Goal: Information Seeking & Learning: Learn about a topic

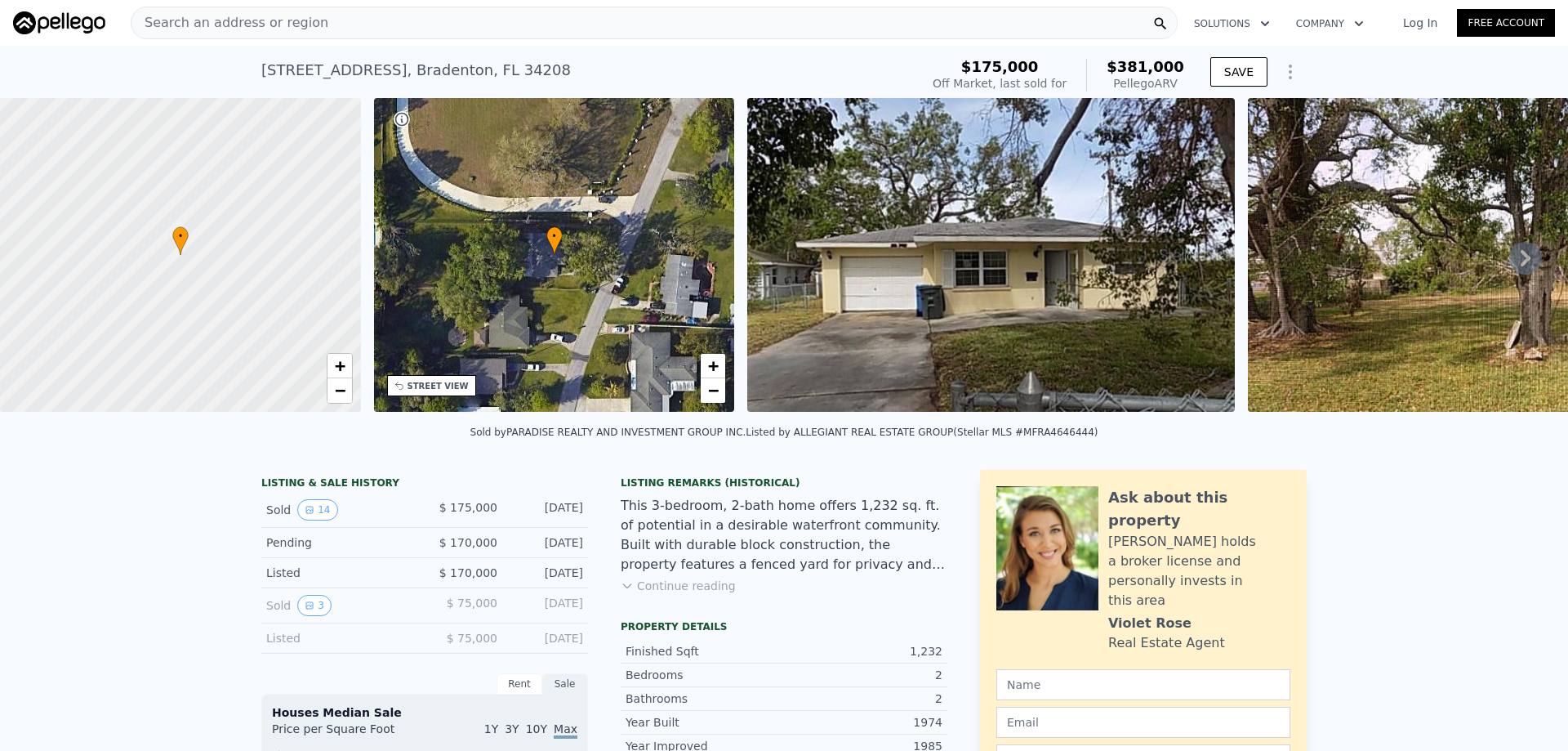
click at [1509, 257] on icon at bounding box center [1525, 258] width 32 height 32
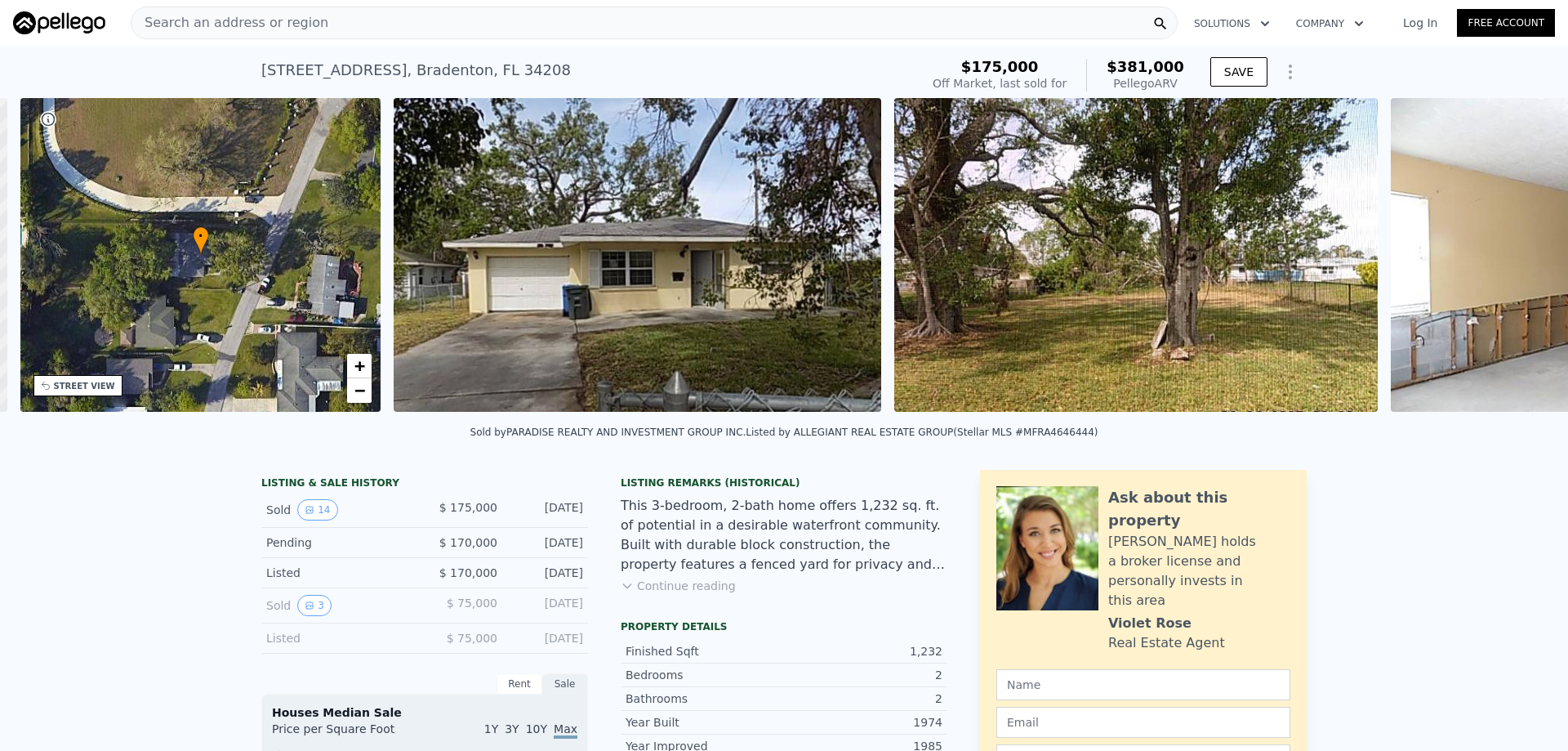
scroll to position [0, 380]
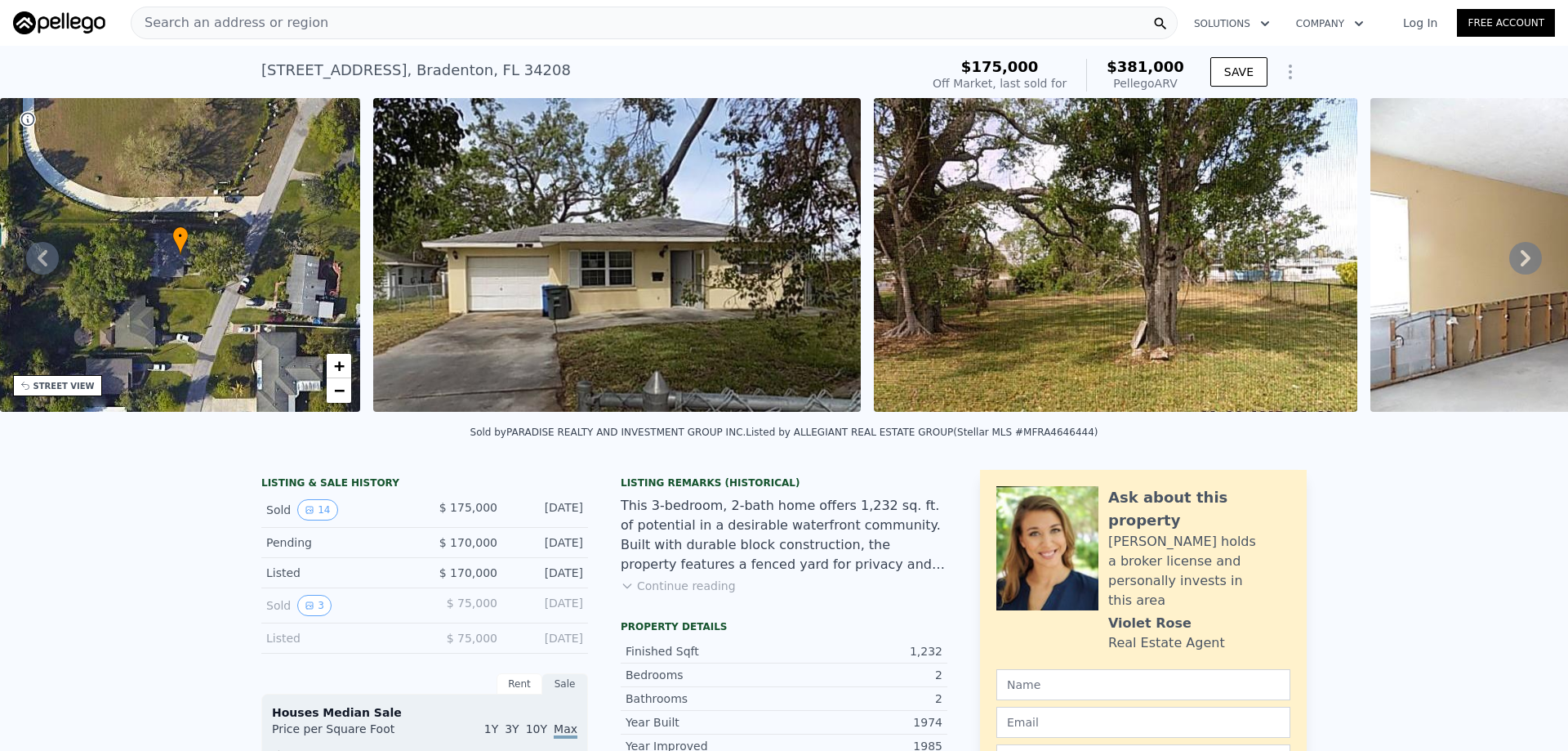
click at [1521, 262] on icon at bounding box center [1526, 258] width 10 height 17
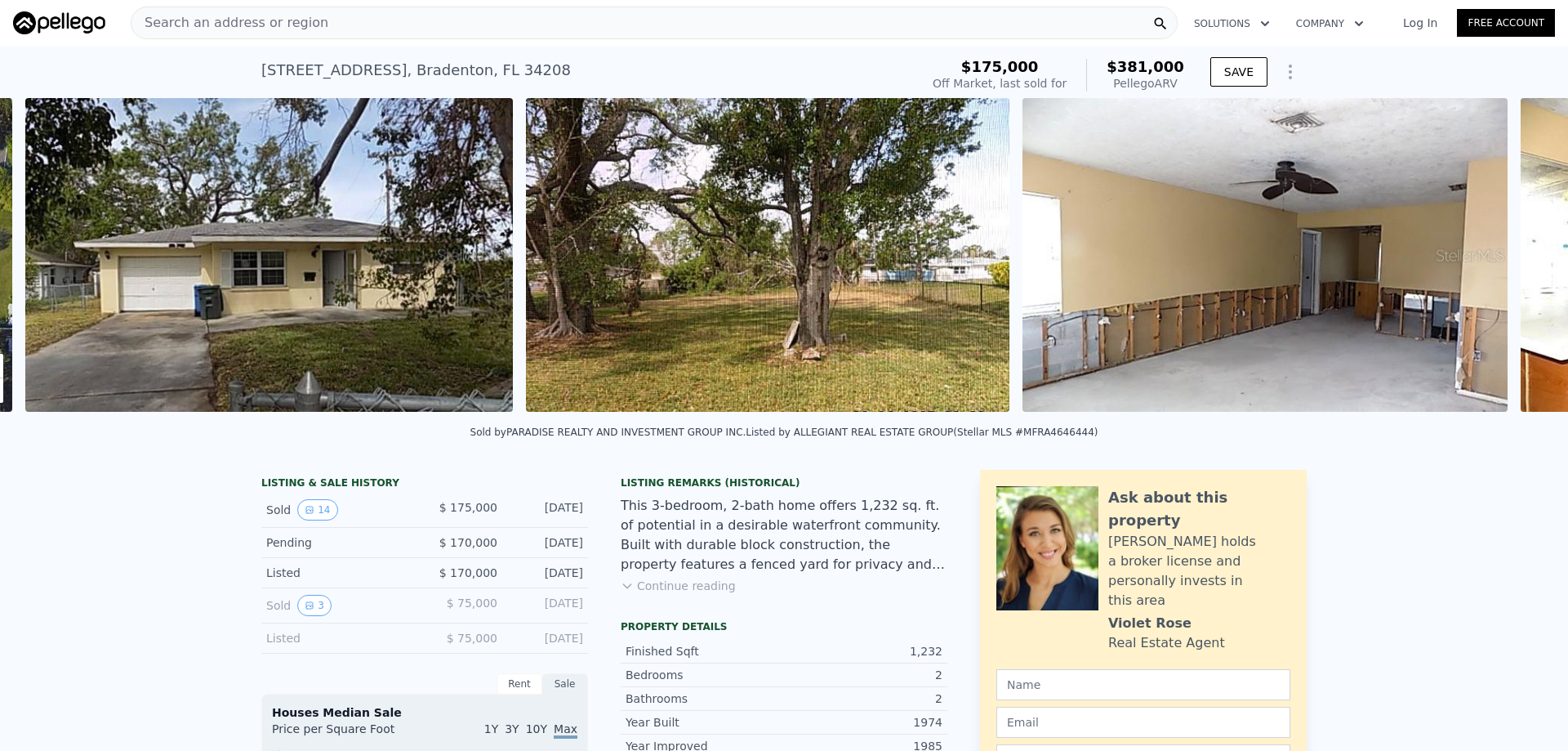
scroll to position [0, 748]
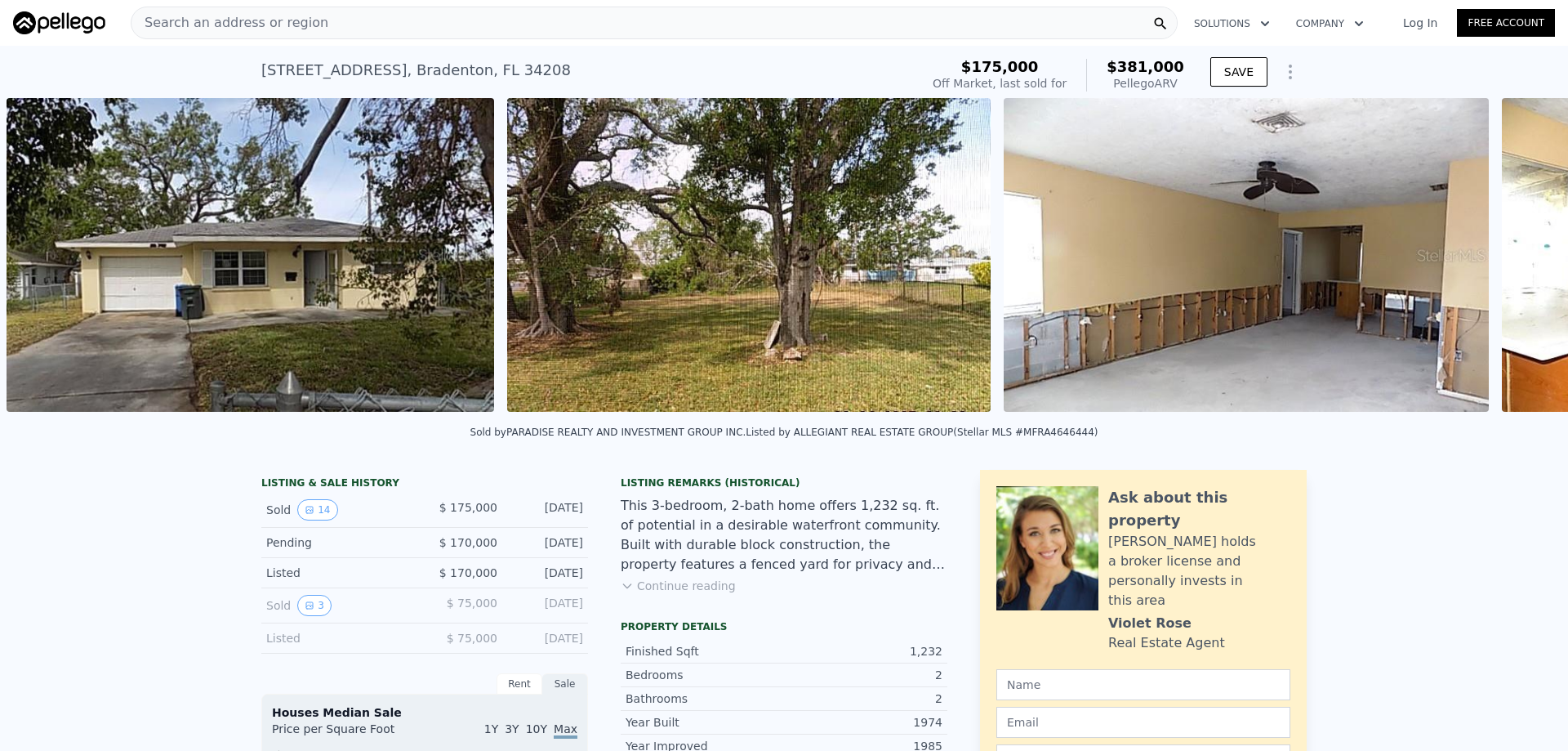
click at [1514, 262] on div "• + − • + − STREET VIEW Loading... SATELLITE VIEW" at bounding box center [784, 258] width 1568 height 319
click at [1509, 260] on icon at bounding box center [1525, 258] width 32 height 32
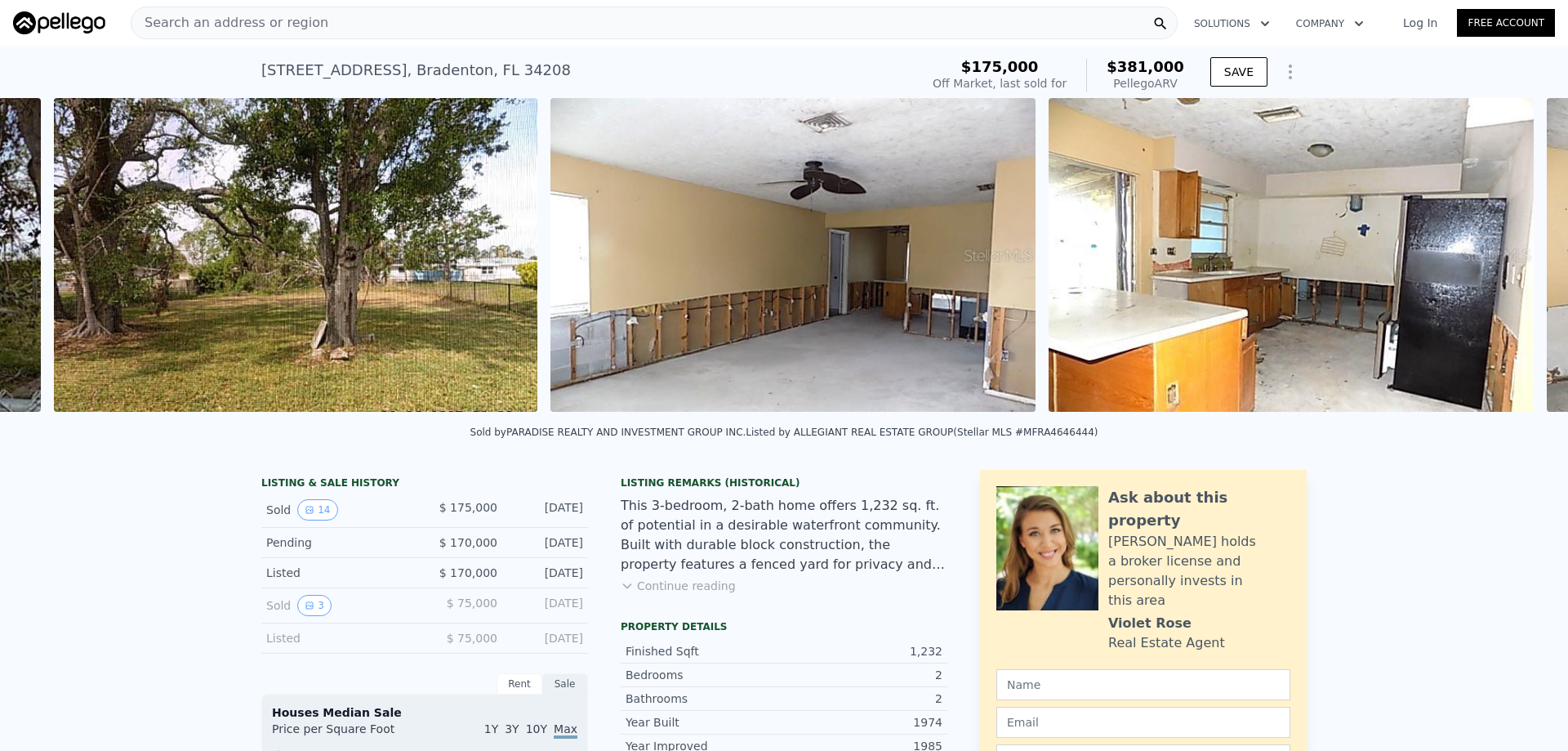
scroll to position [0, 1248]
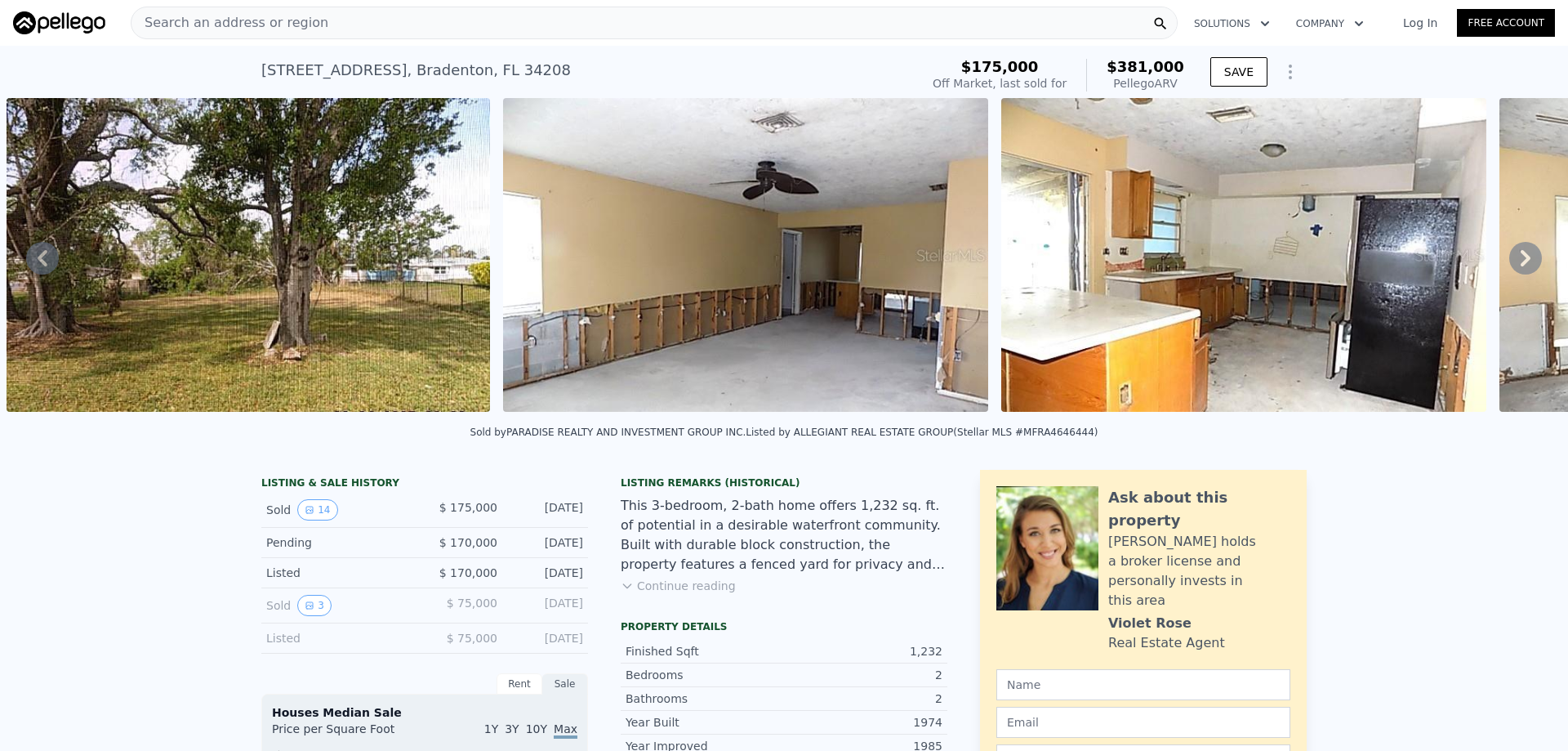
click at [1521, 262] on icon at bounding box center [1526, 258] width 10 height 17
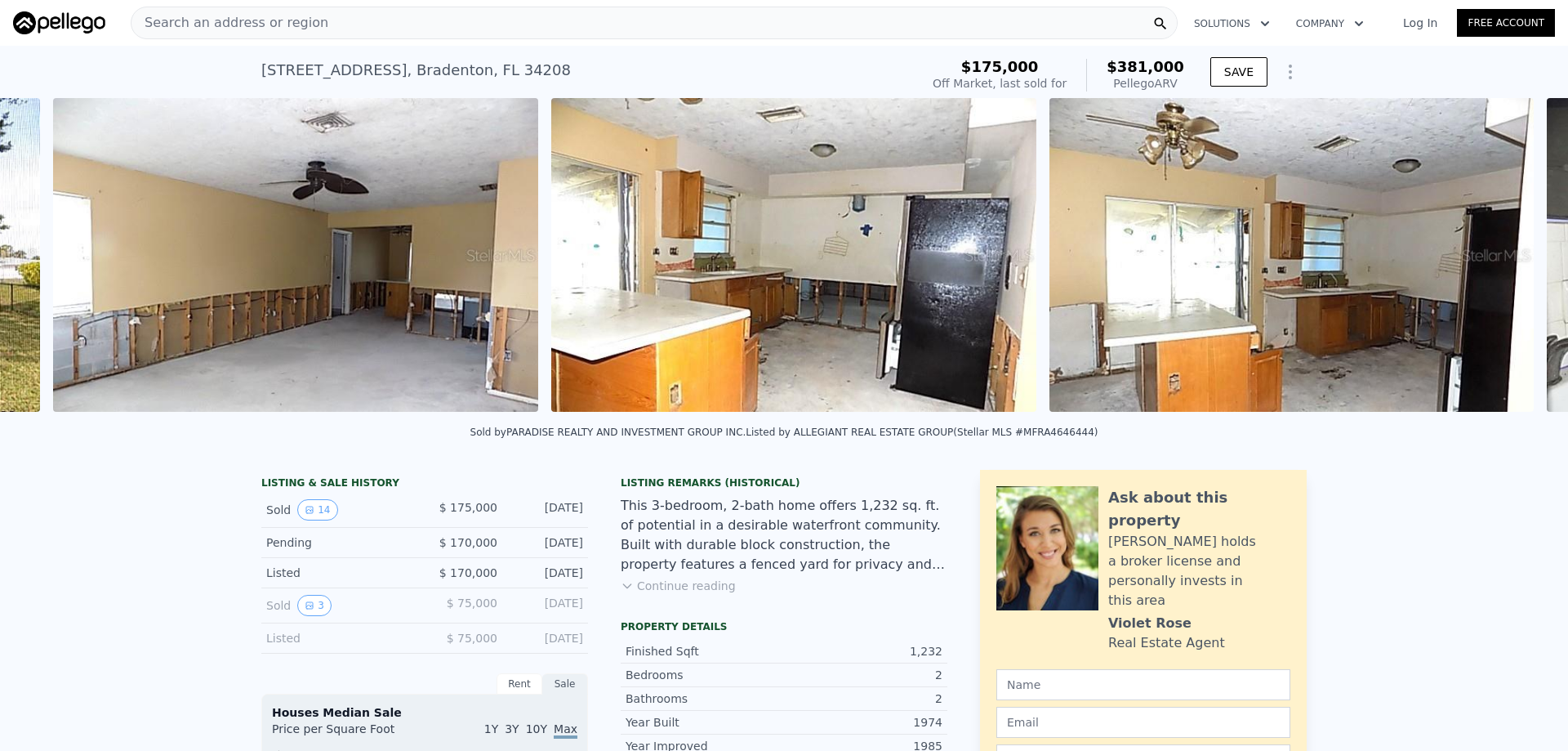
scroll to position [0, 1745]
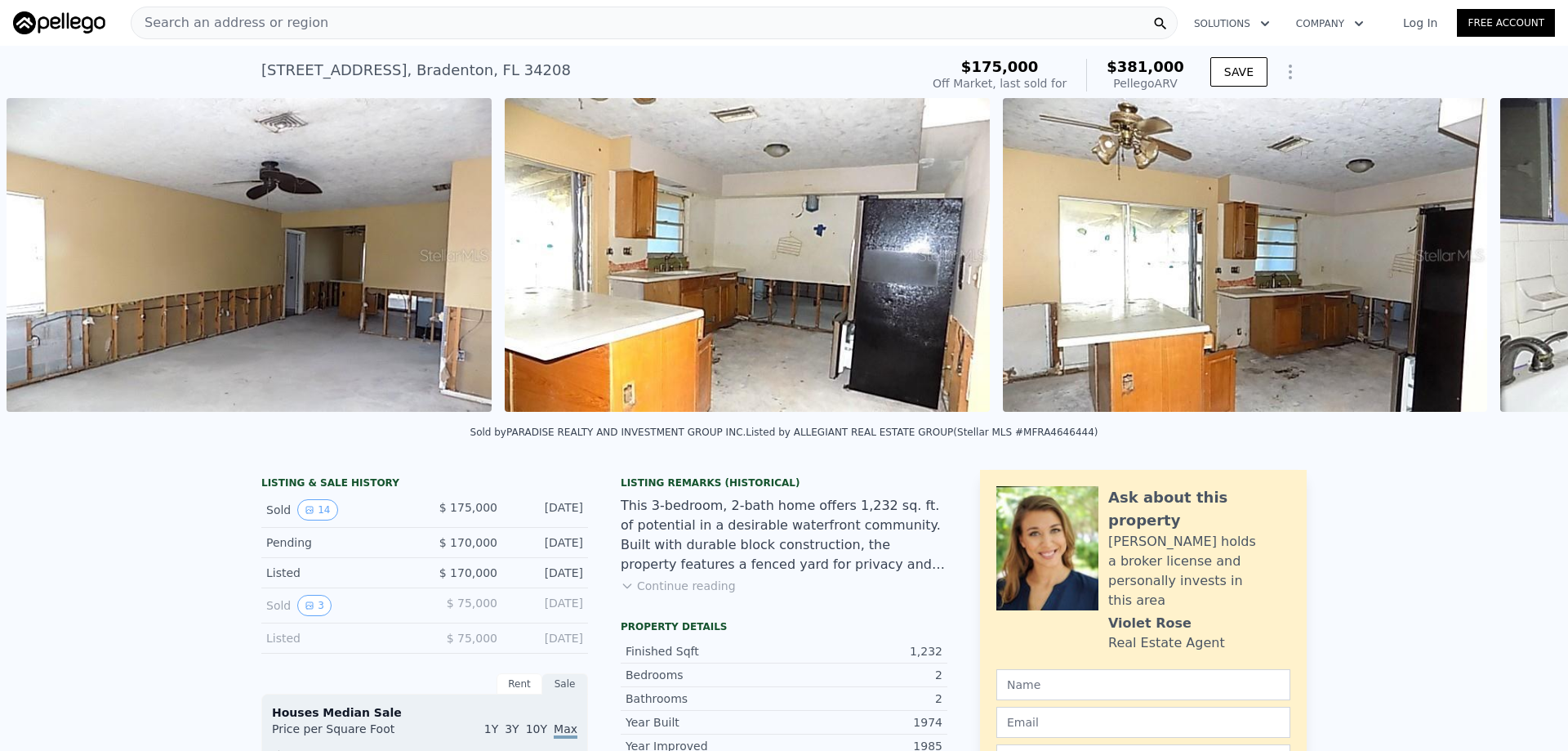
click at [1514, 262] on div "• + − • + − STREET VIEW Loading... SATELLITE VIEW" at bounding box center [784, 258] width 1568 height 319
click at [1521, 262] on icon at bounding box center [1526, 258] width 10 height 17
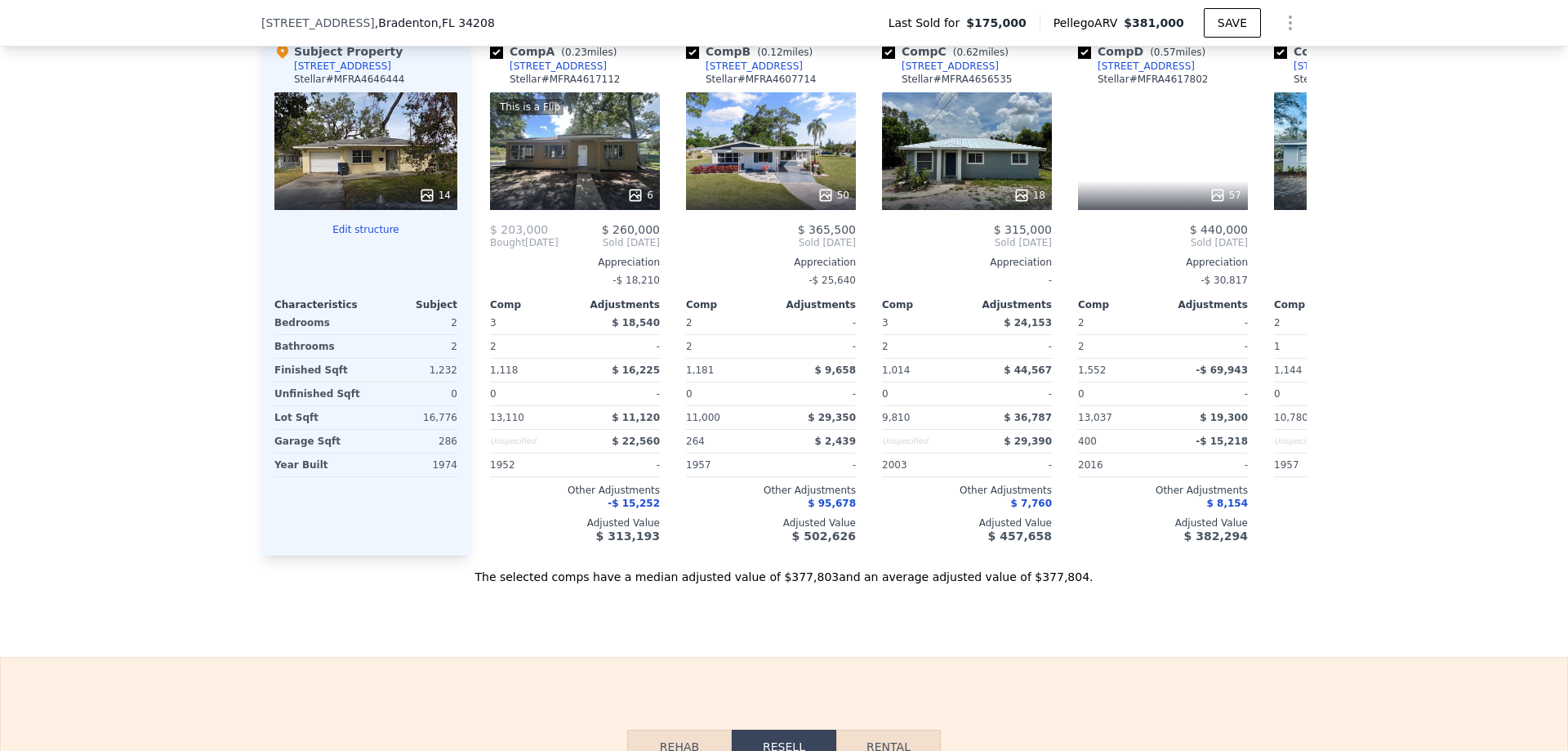
scroll to position [1710, 0]
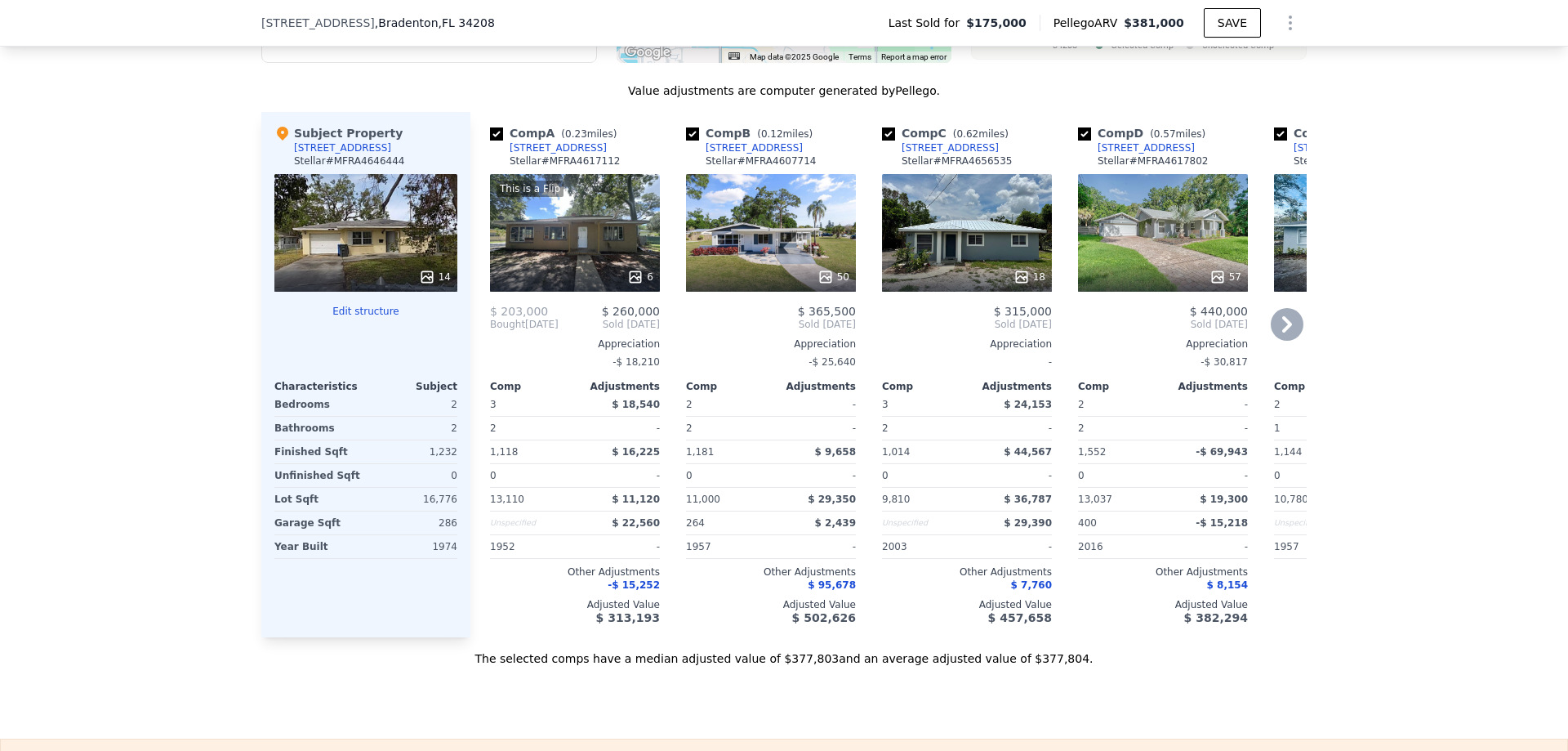
click at [1294, 331] on icon at bounding box center [1287, 323] width 32 height 32
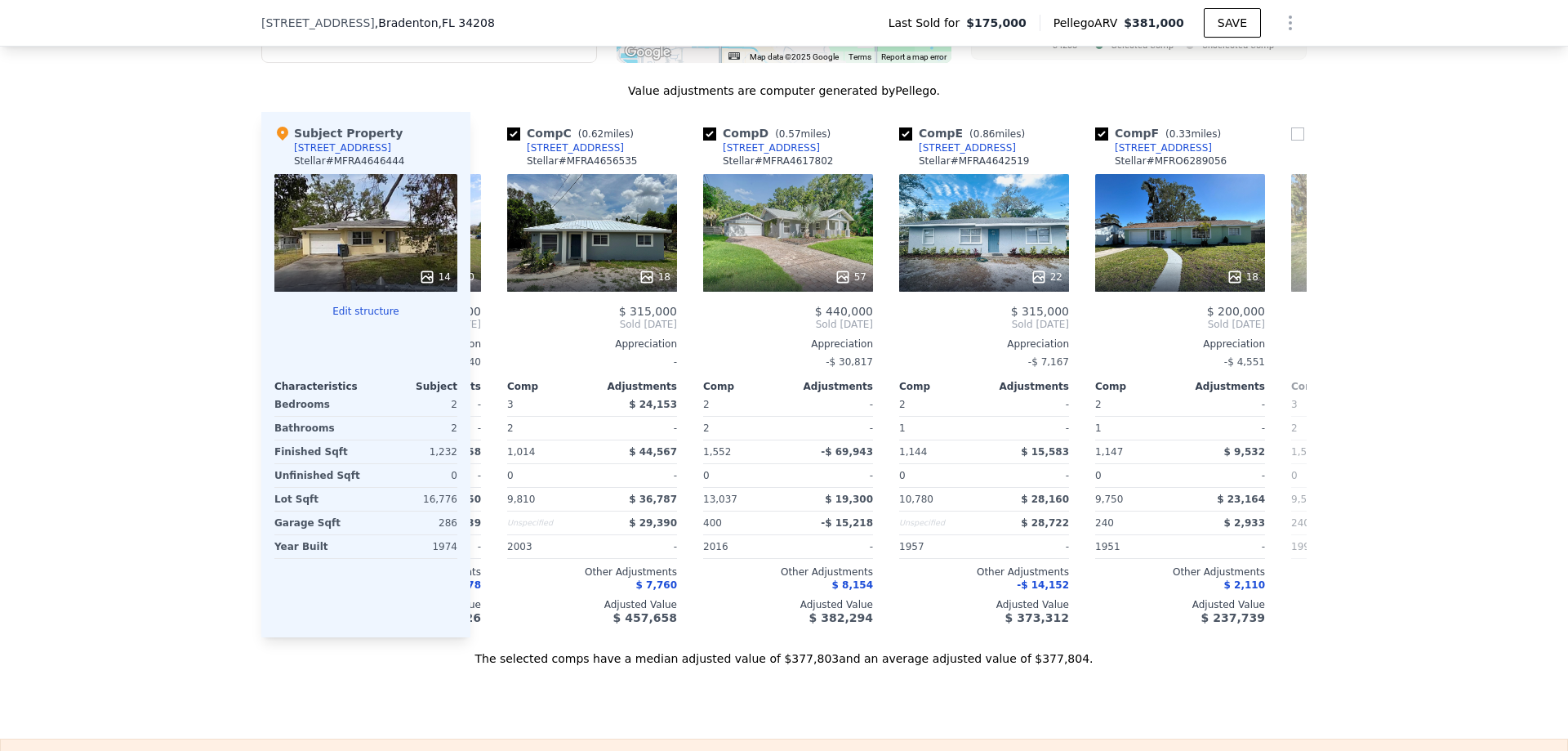
scroll to position [0, 392]
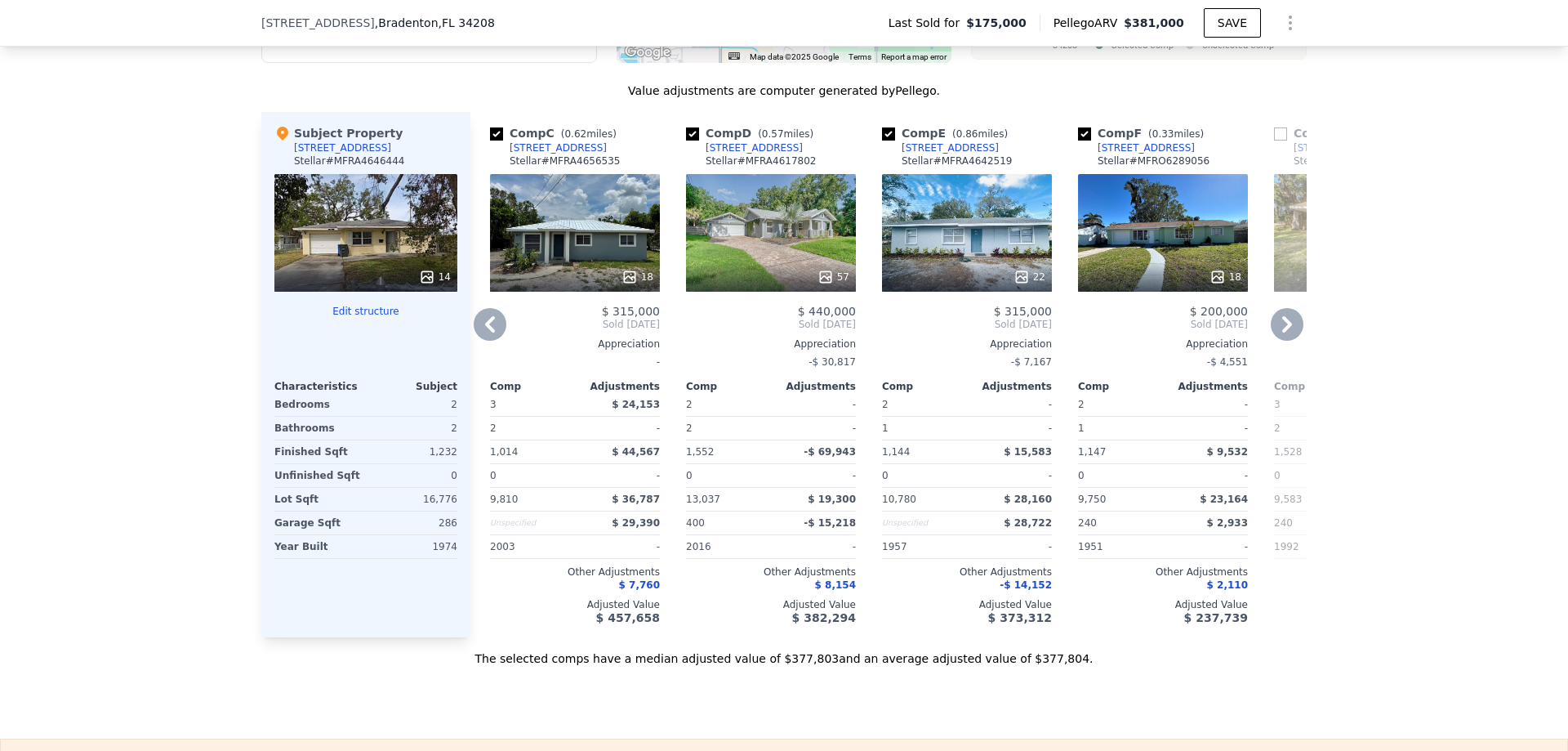
click at [1285, 331] on icon at bounding box center [1287, 323] width 32 height 32
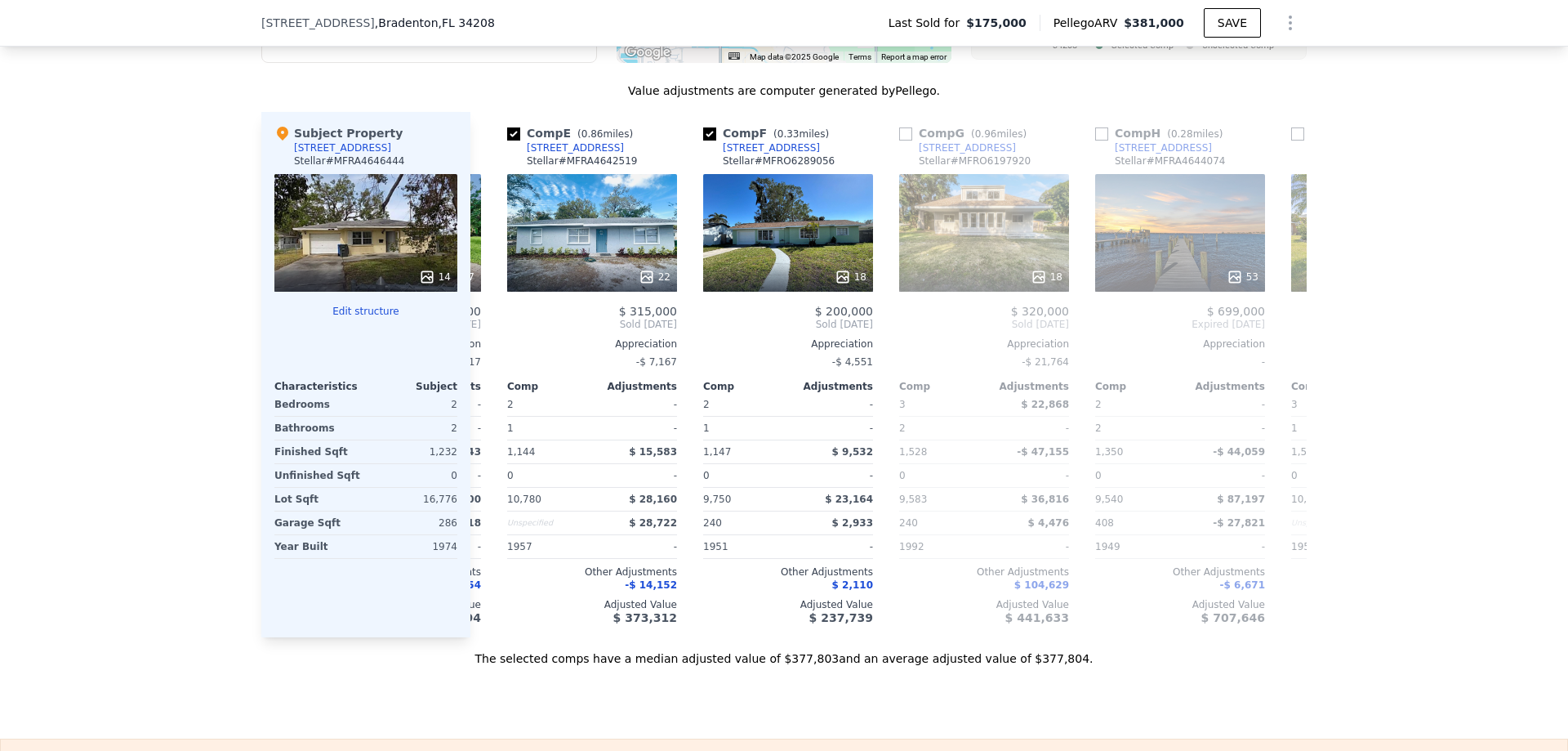
scroll to position [0, 784]
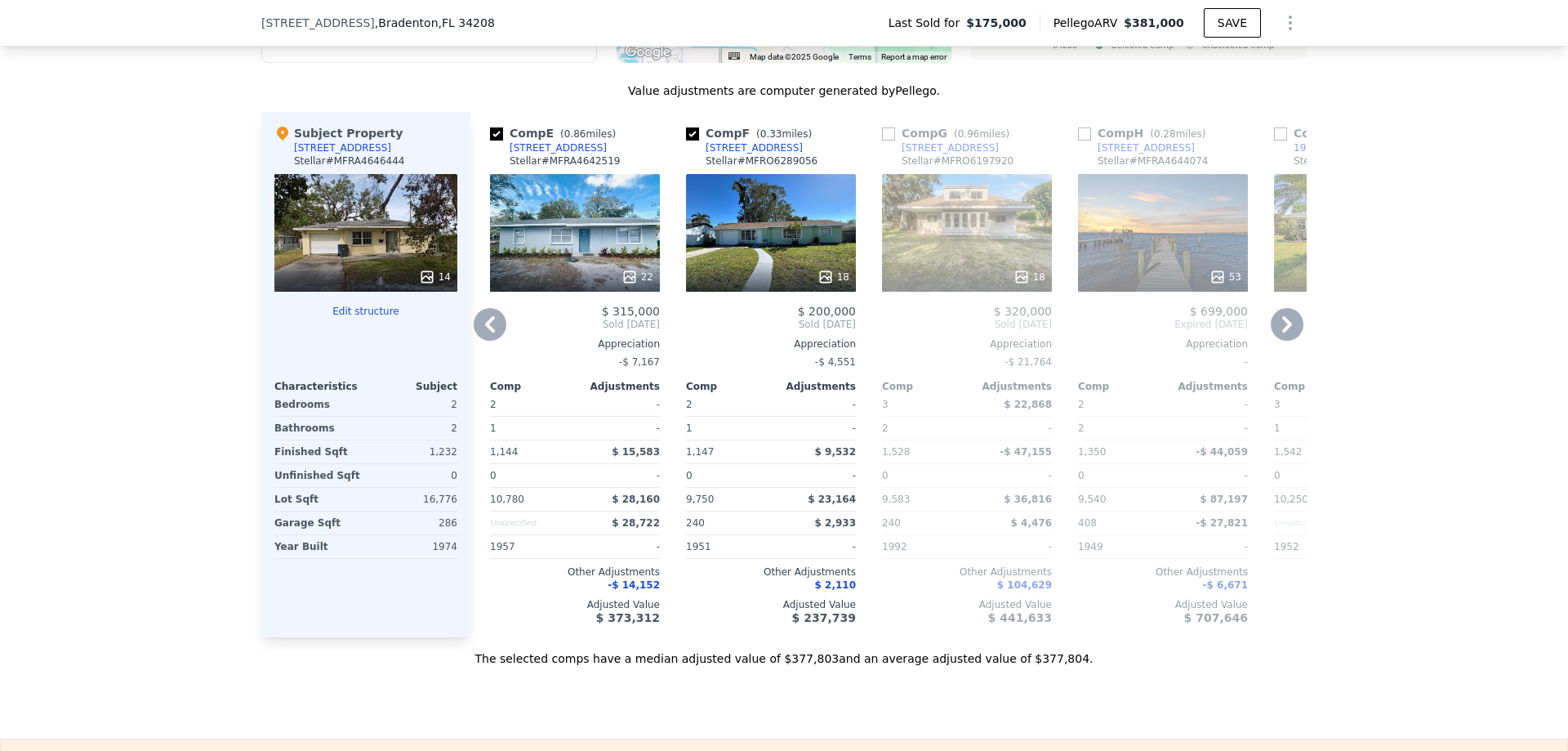
click at [569, 256] on div "22" at bounding box center [575, 233] width 170 height 118
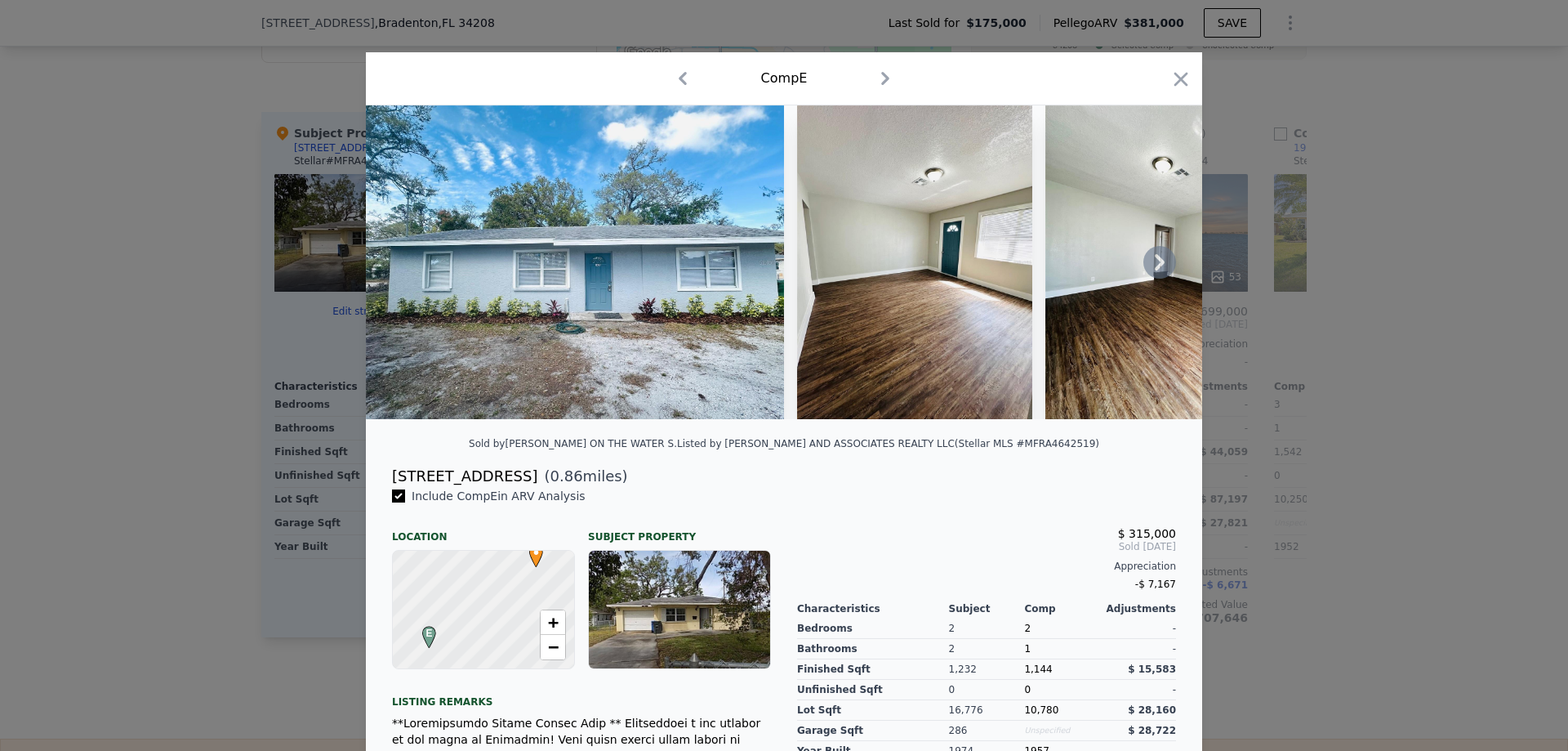
click at [1155, 262] on icon at bounding box center [1160, 262] width 10 height 17
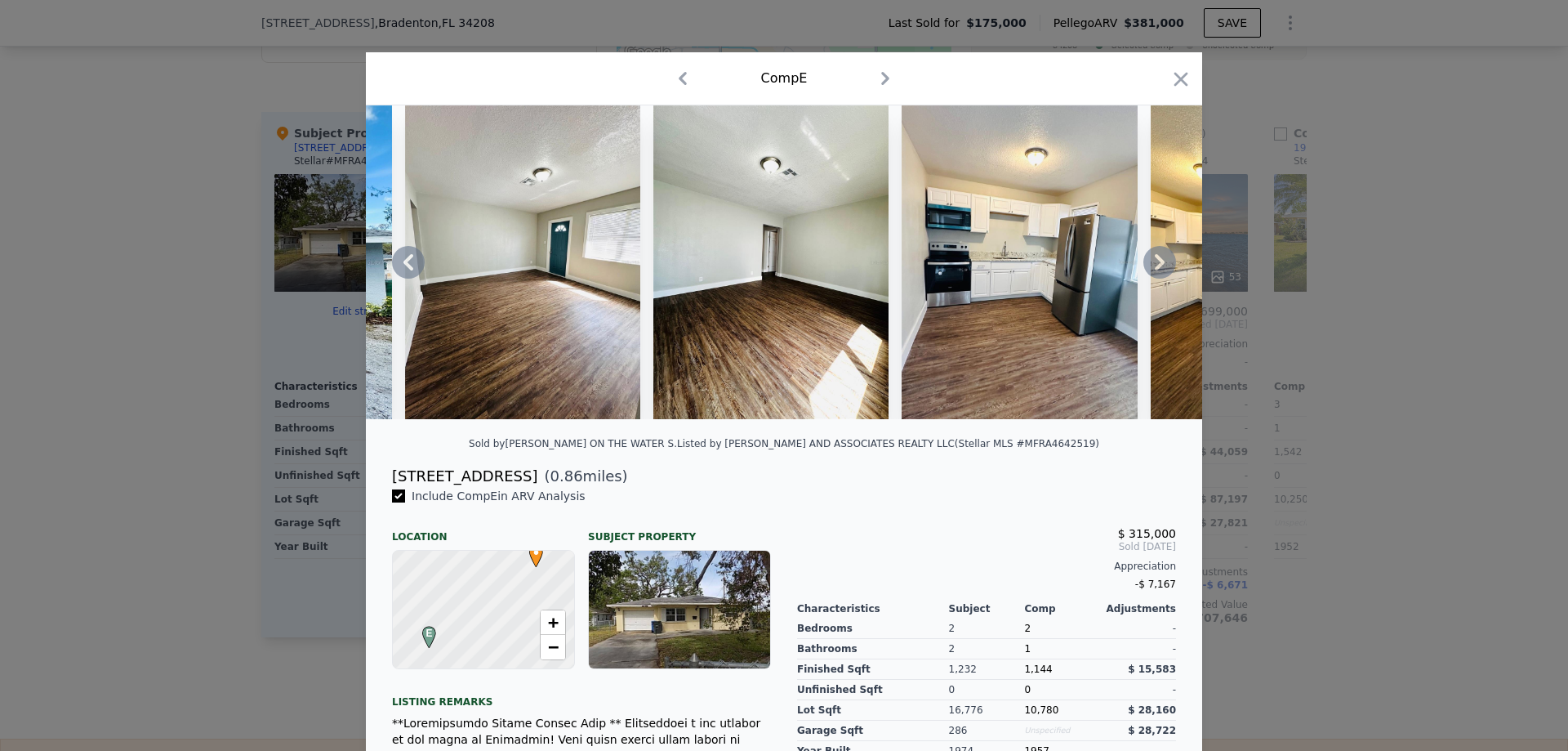
click at [1155, 261] on icon at bounding box center [1160, 262] width 10 height 17
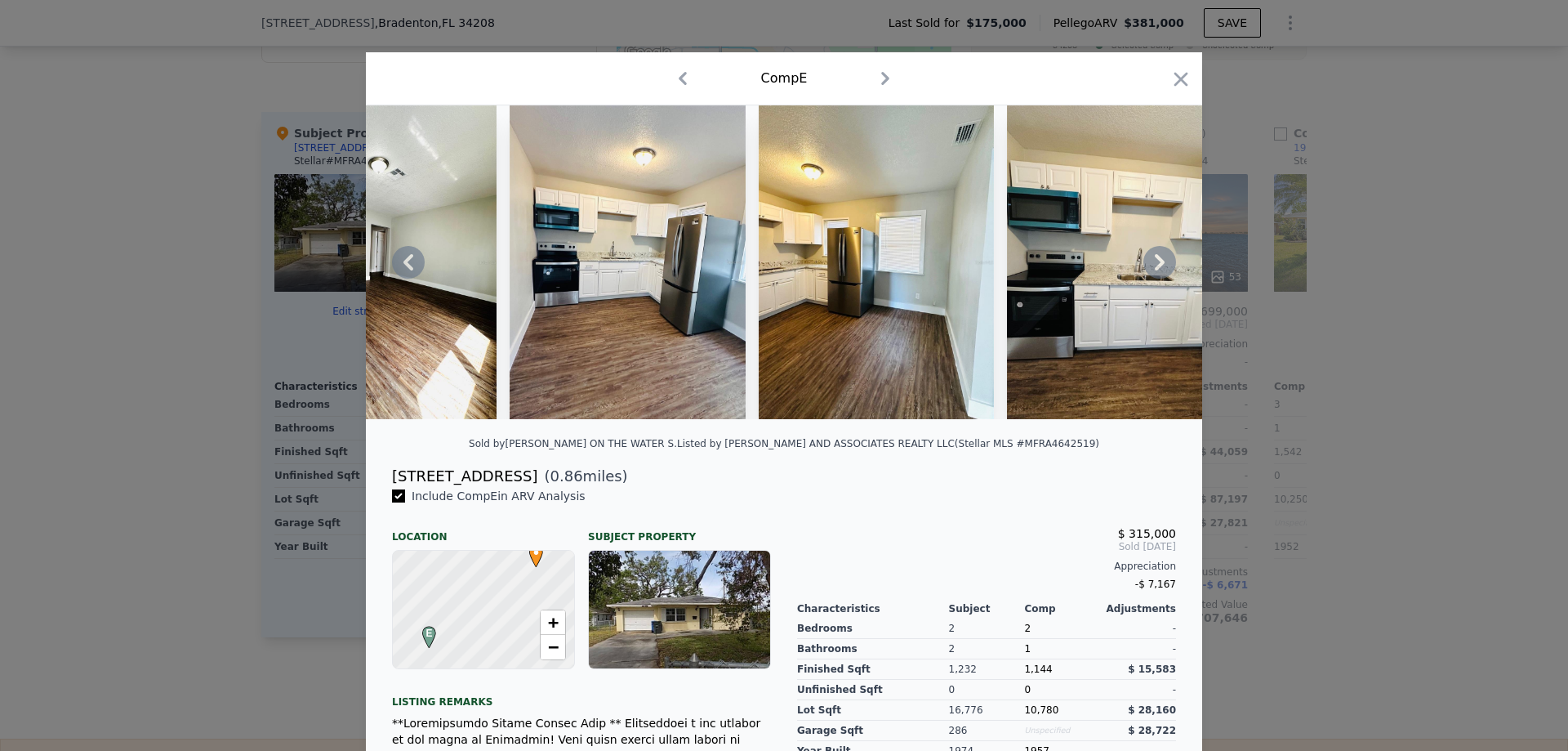
click at [1155, 261] on icon at bounding box center [1160, 262] width 10 height 17
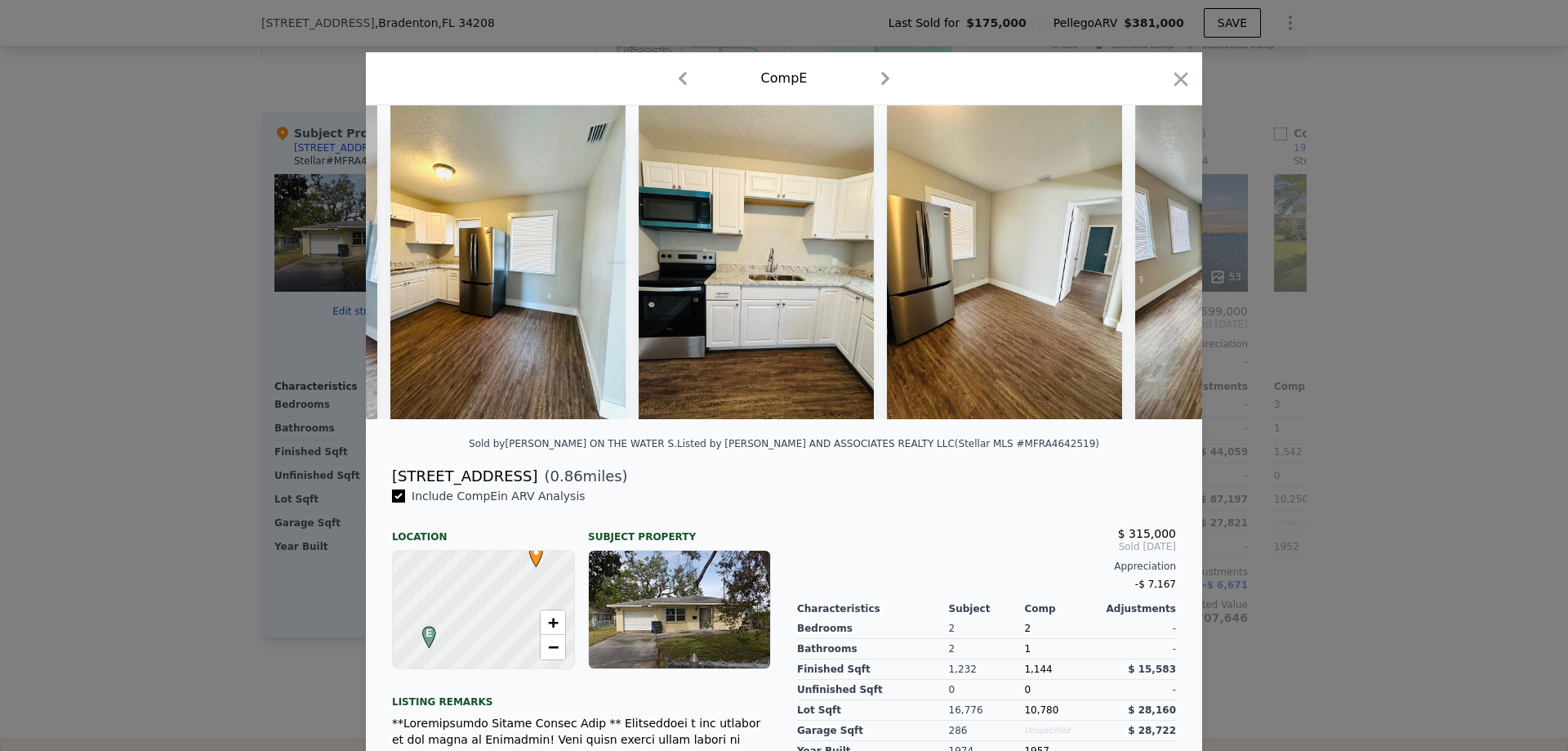
scroll to position [0, 1176]
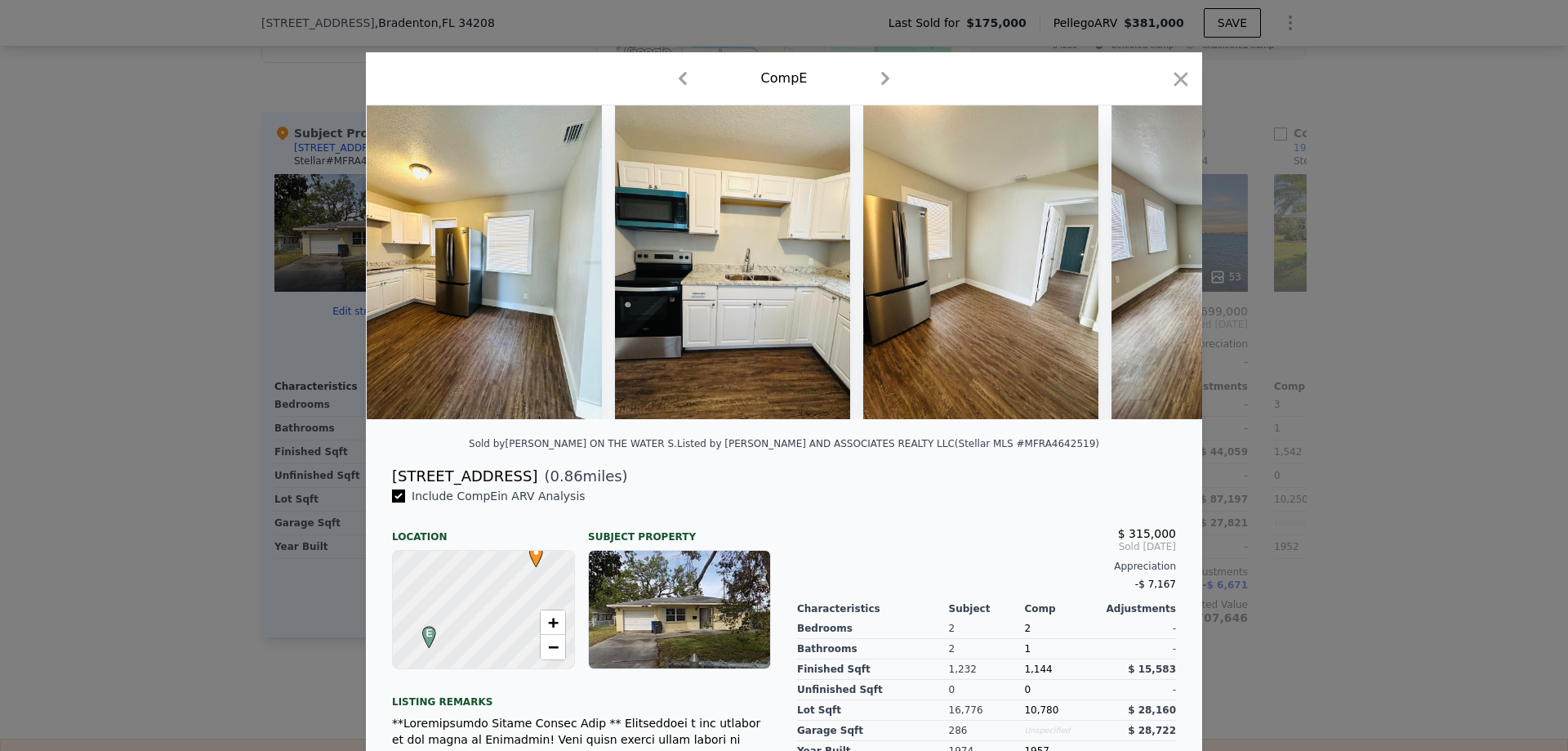
click at [1149, 261] on img at bounding box center [1229, 261] width 235 height 314
click at [1155, 256] on icon at bounding box center [1159, 261] width 32 height 32
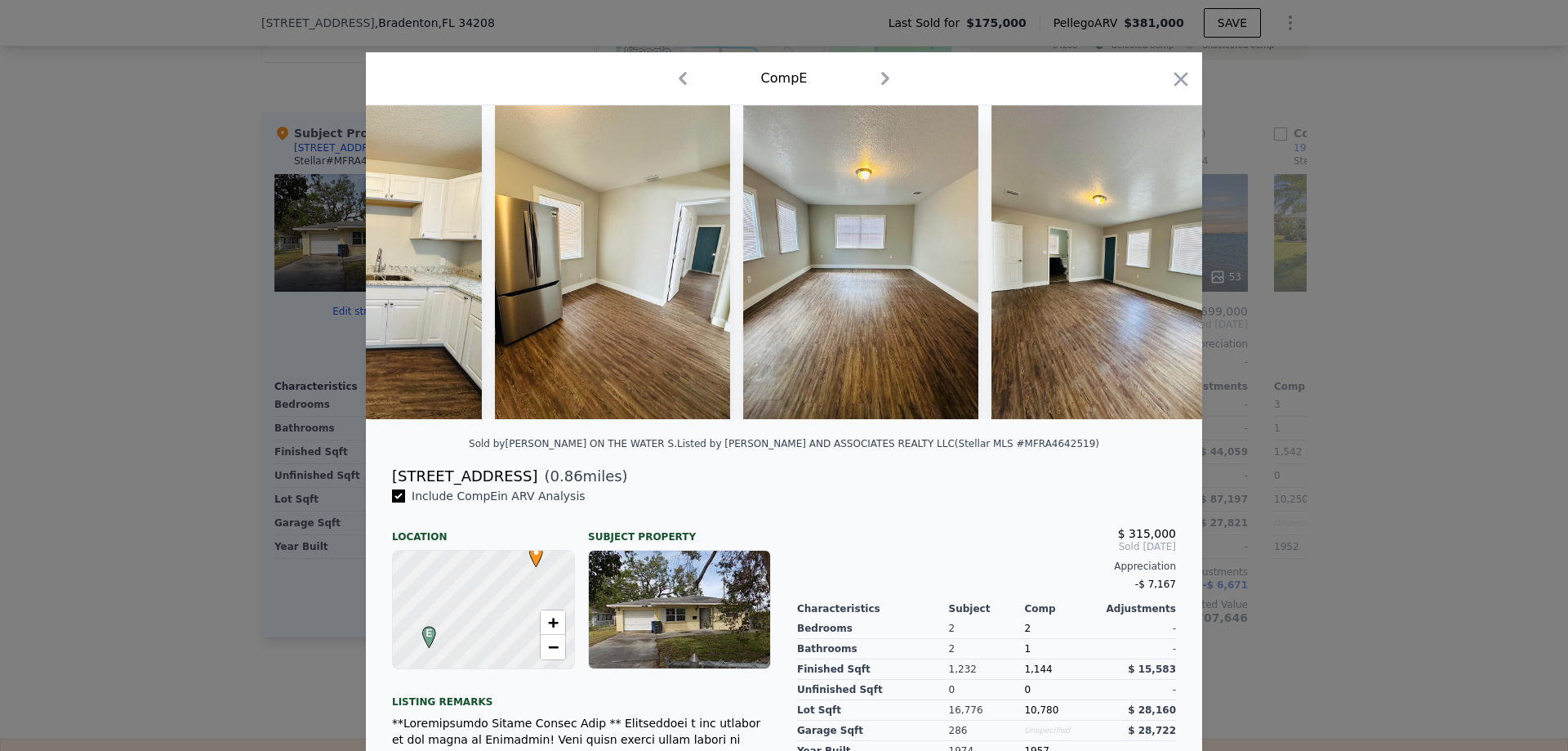
scroll to position [0, 1568]
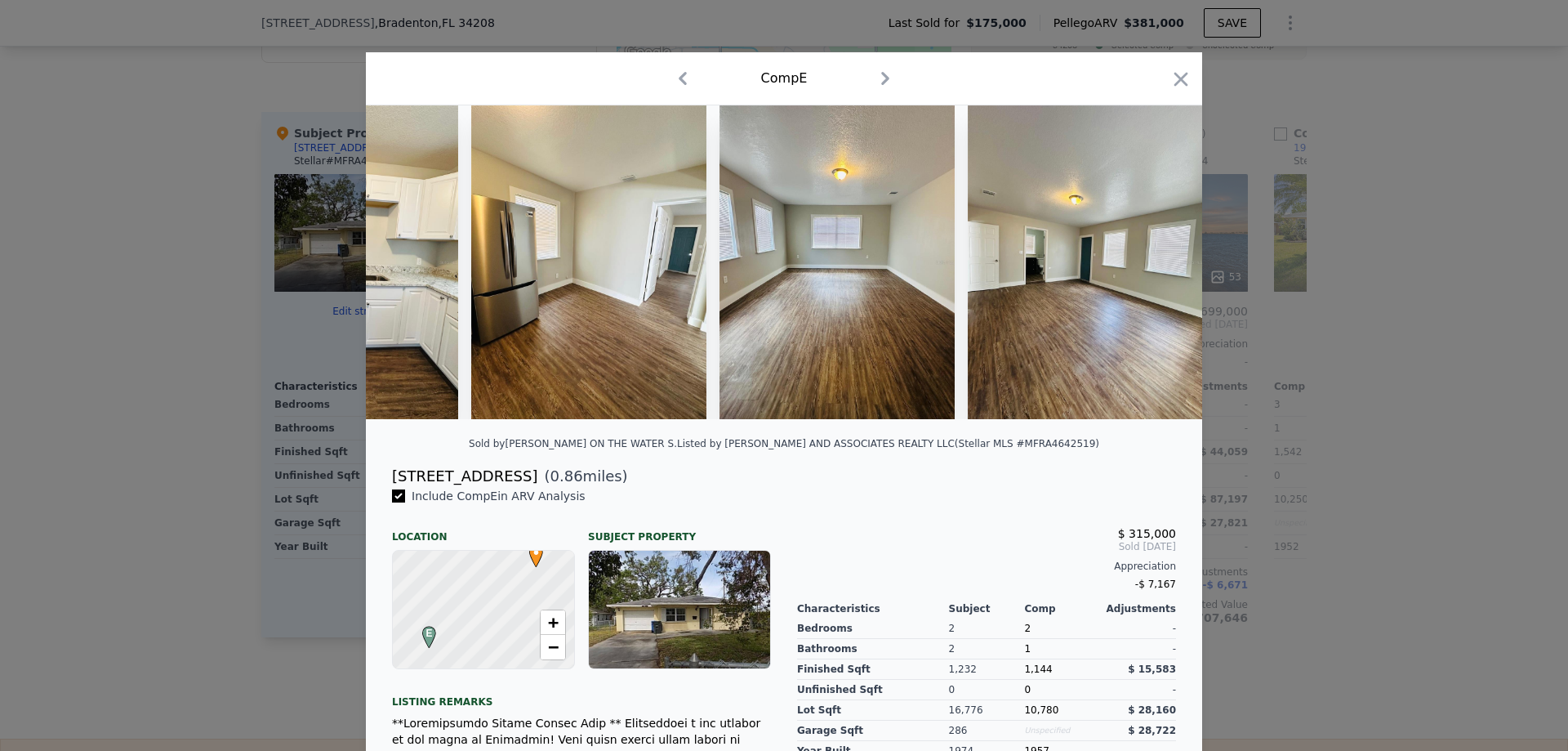
click at [1146, 271] on div at bounding box center [783, 261] width 836 height 314
click at [1155, 264] on icon at bounding box center [1160, 262] width 10 height 17
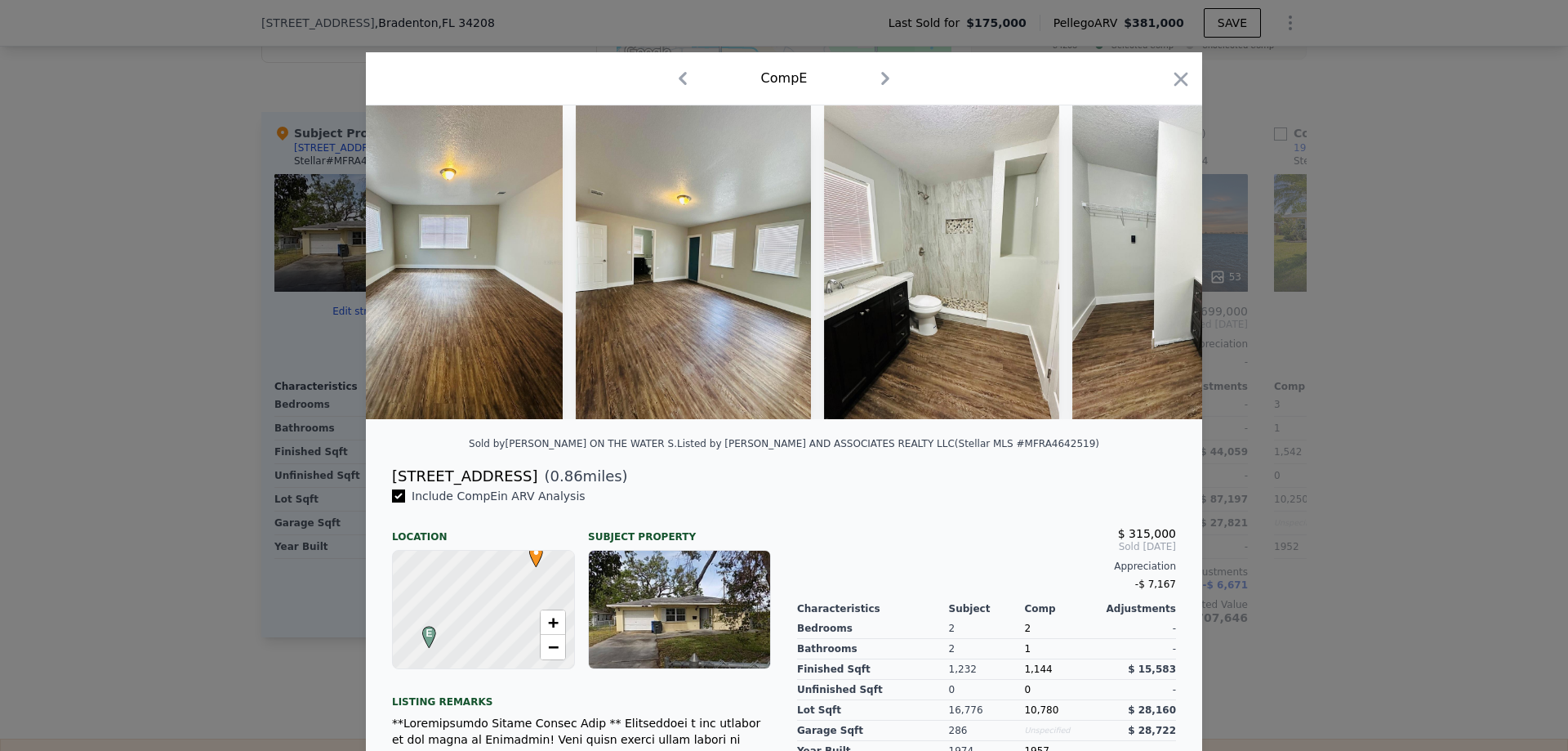
click at [1154, 264] on img at bounding box center [1190, 261] width 235 height 314
click at [1155, 264] on icon at bounding box center [1160, 262] width 10 height 17
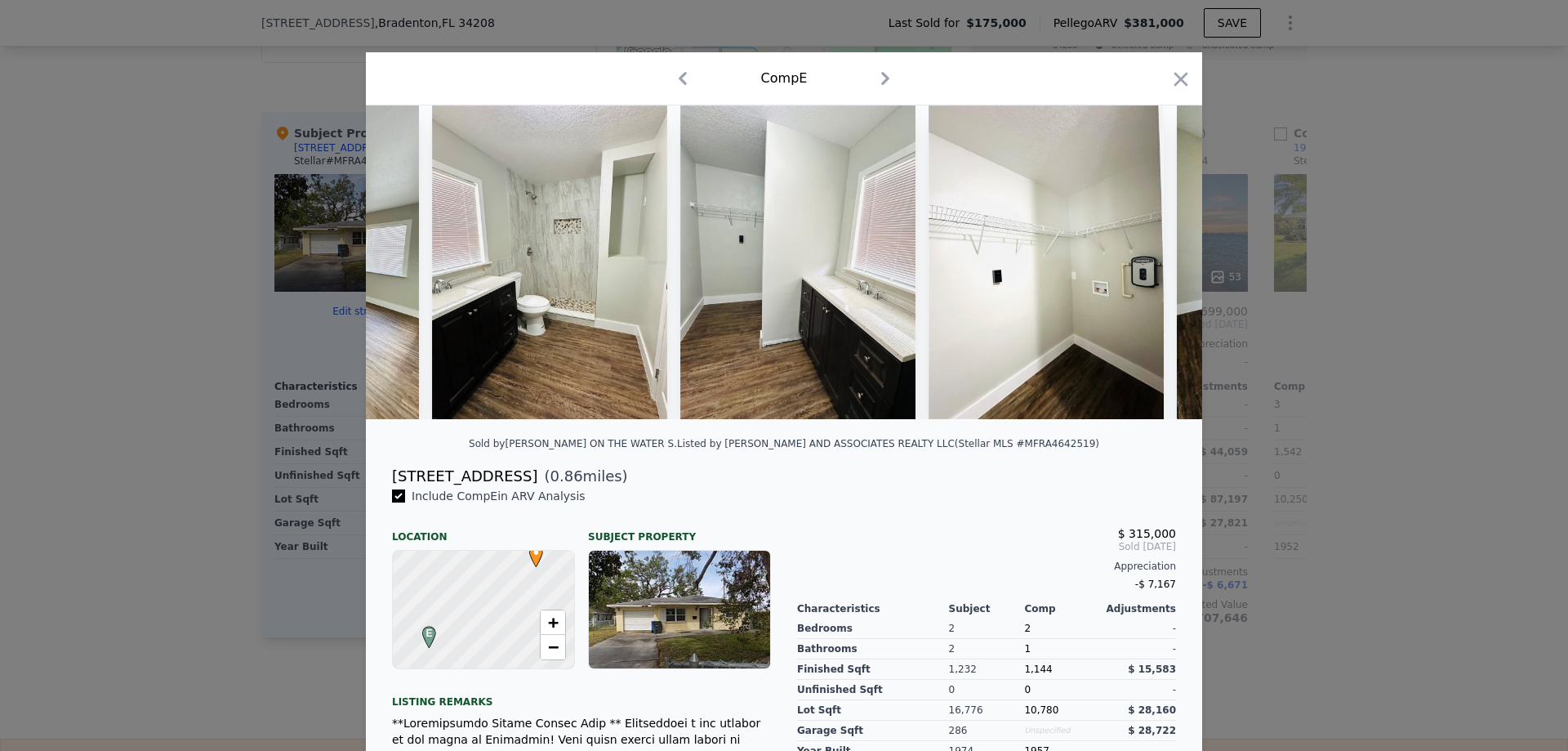
click at [1154, 264] on img at bounding box center [1045, 261] width 235 height 314
click at [1155, 264] on icon at bounding box center [1160, 262] width 10 height 17
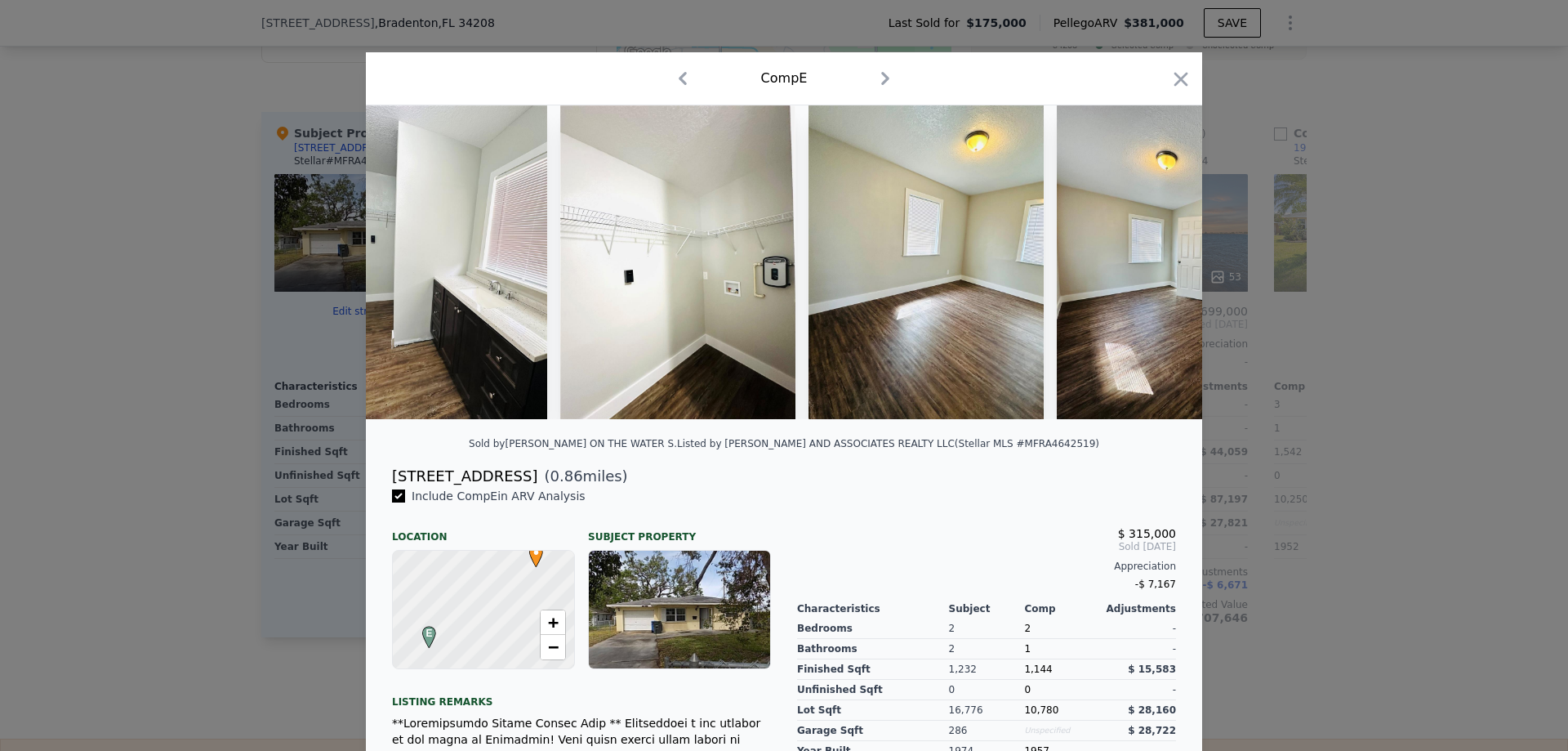
scroll to position [0, 2744]
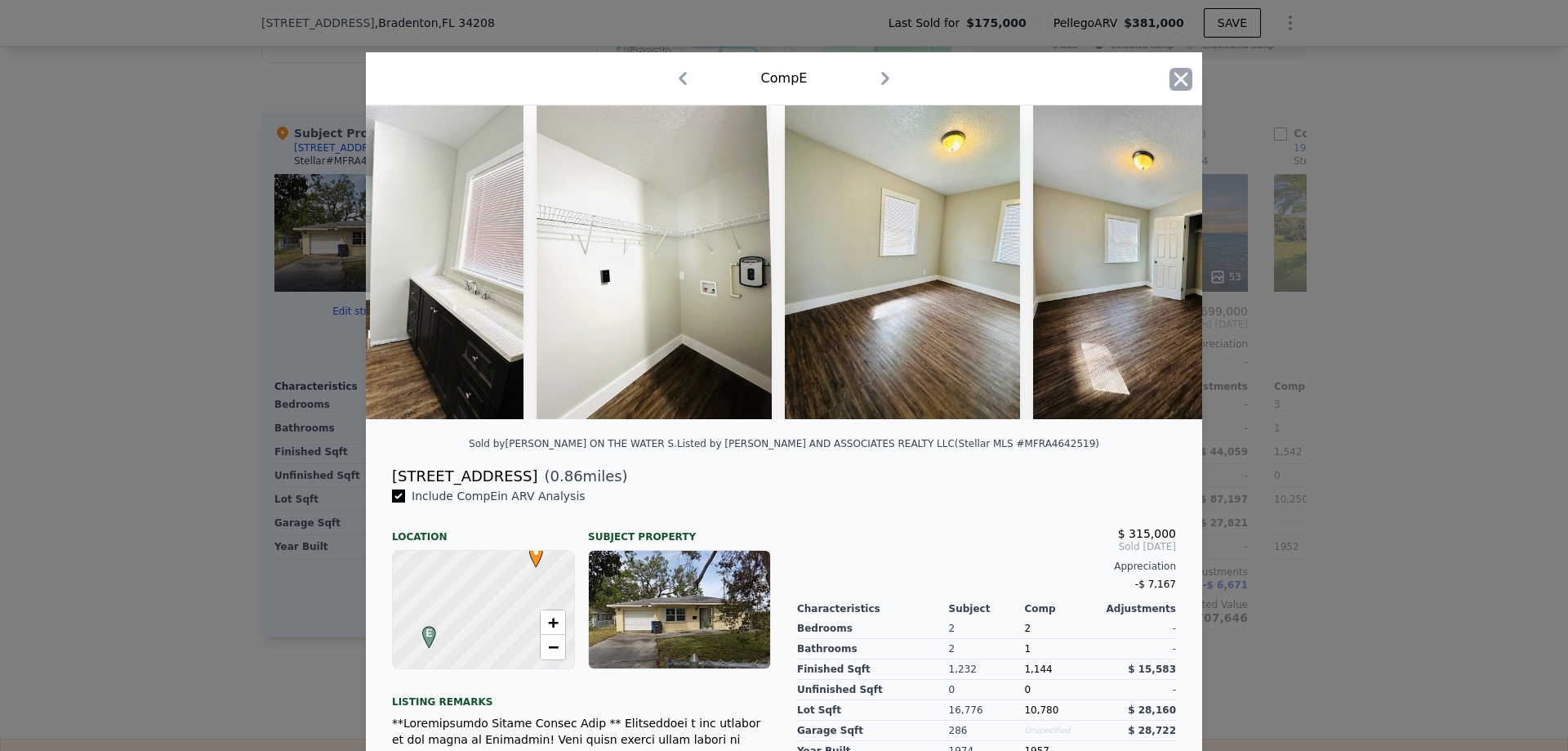
click at [1180, 69] on icon "button" at bounding box center [1181, 79] width 23 height 23
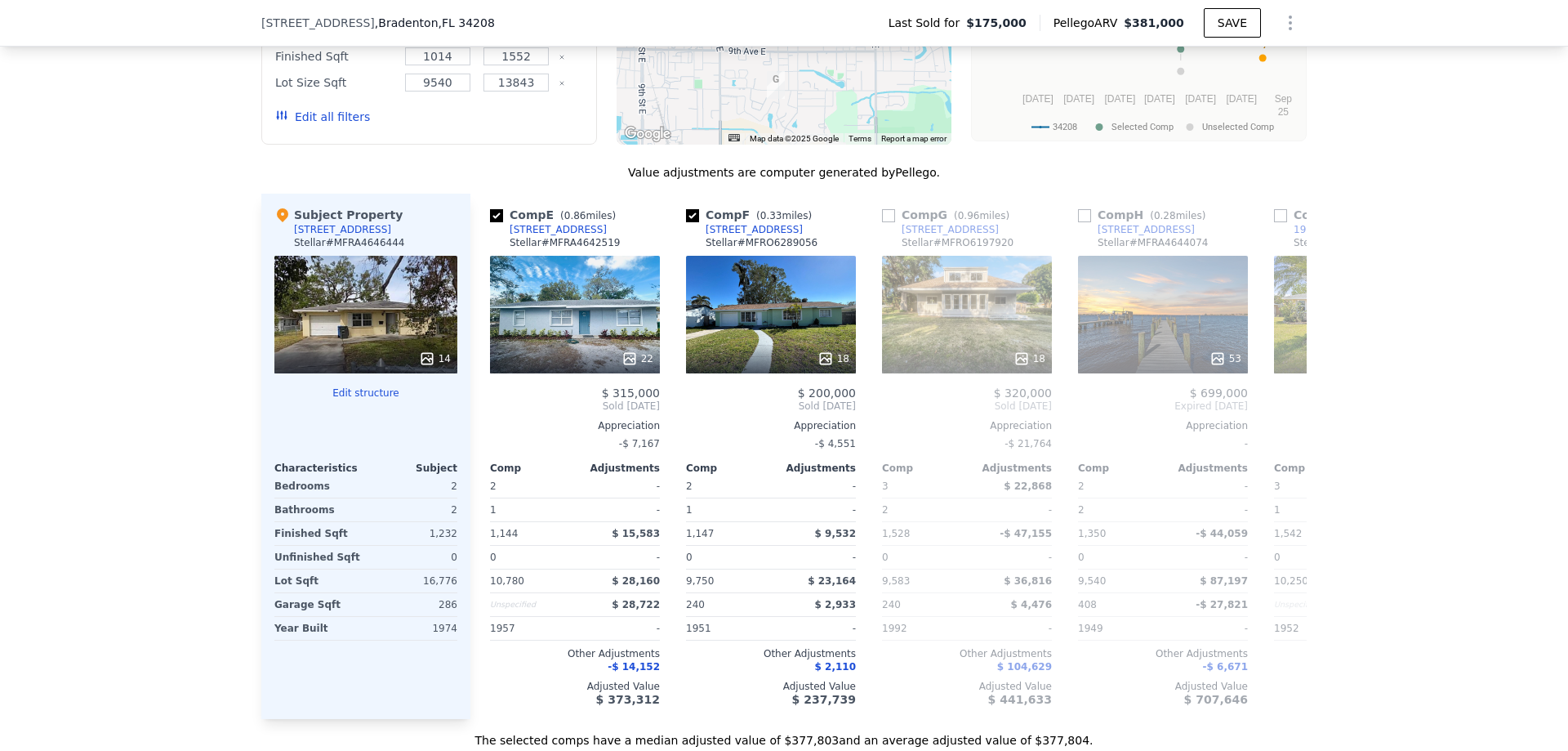
scroll to position [1710, 0]
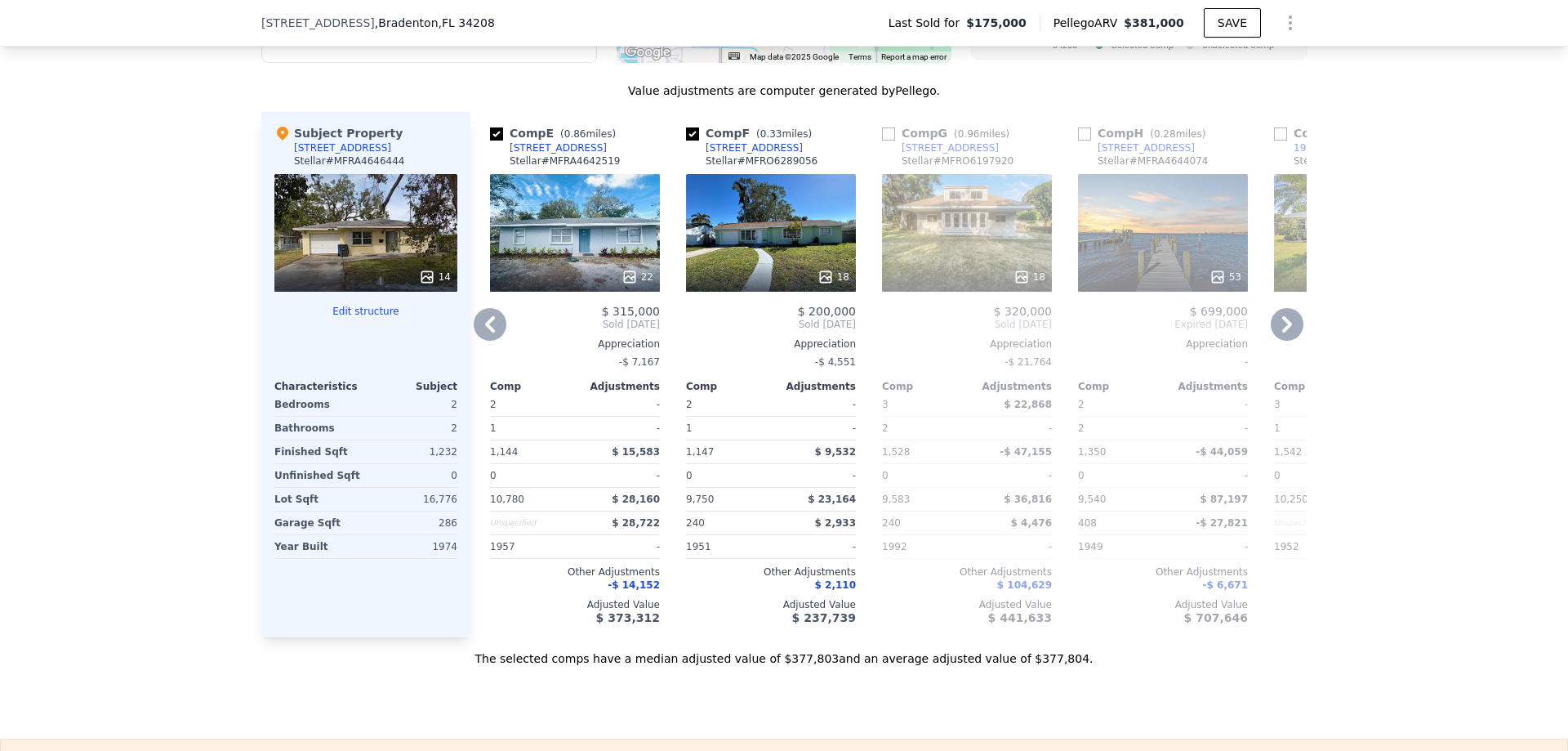
click at [1279, 327] on icon at bounding box center [1287, 323] width 32 height 32
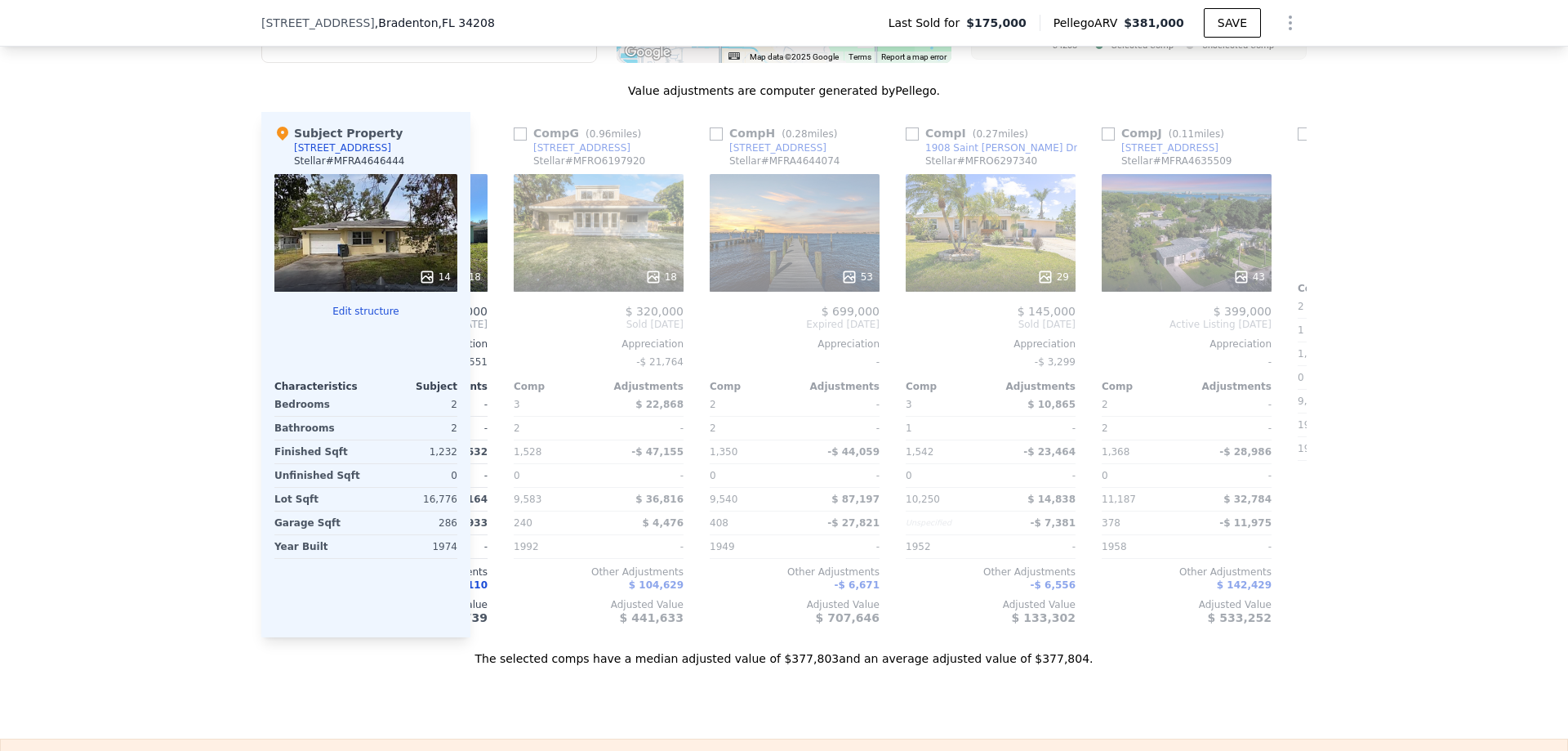
scroll to position [0, 1176]
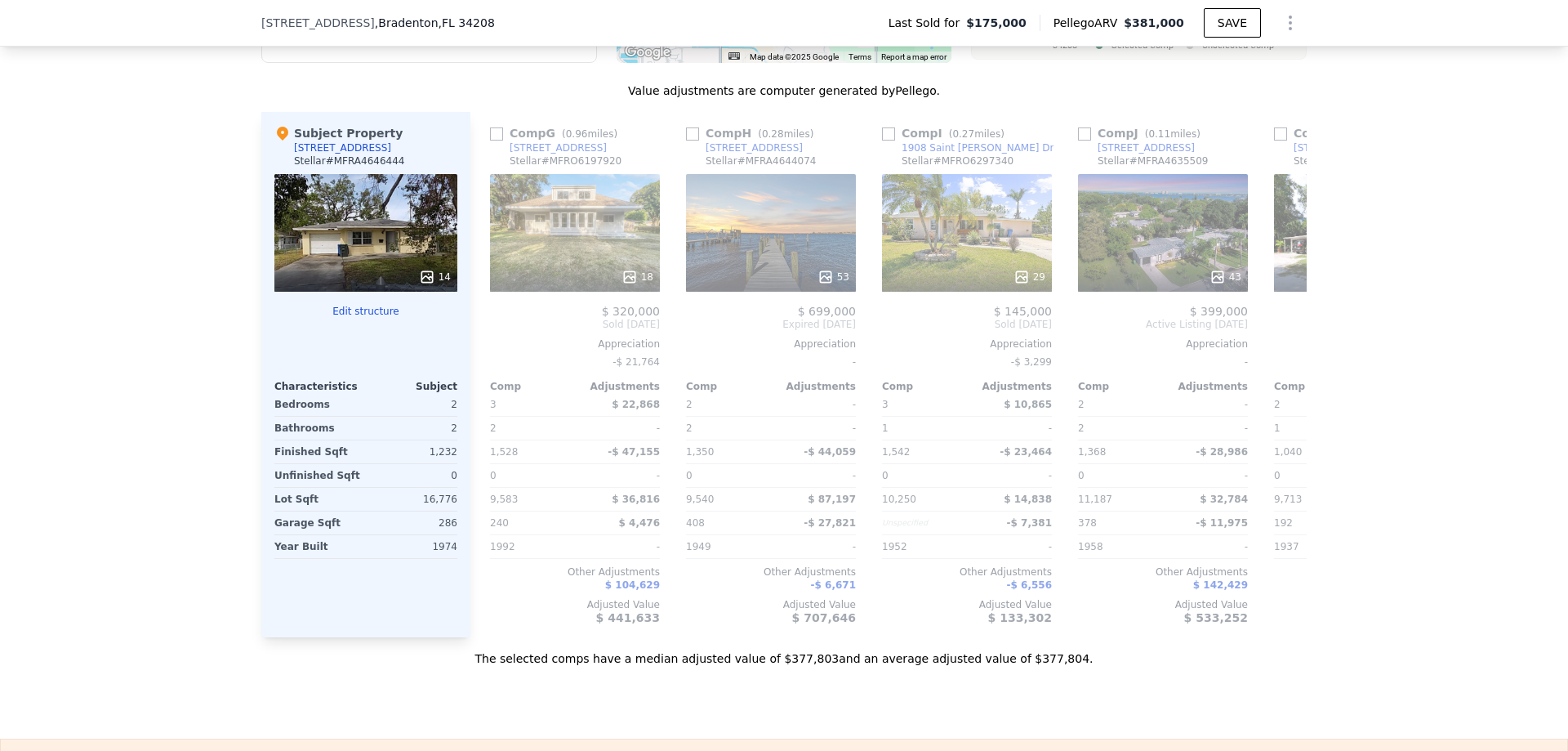
click at [1279, 327] on div "Comp A ( 0.23 miles) [STREET_ADDRESS] Stellar # MFRA4617112 This is a Flip 6 $ …" at bounding box center [888, 375] width 836 height 526
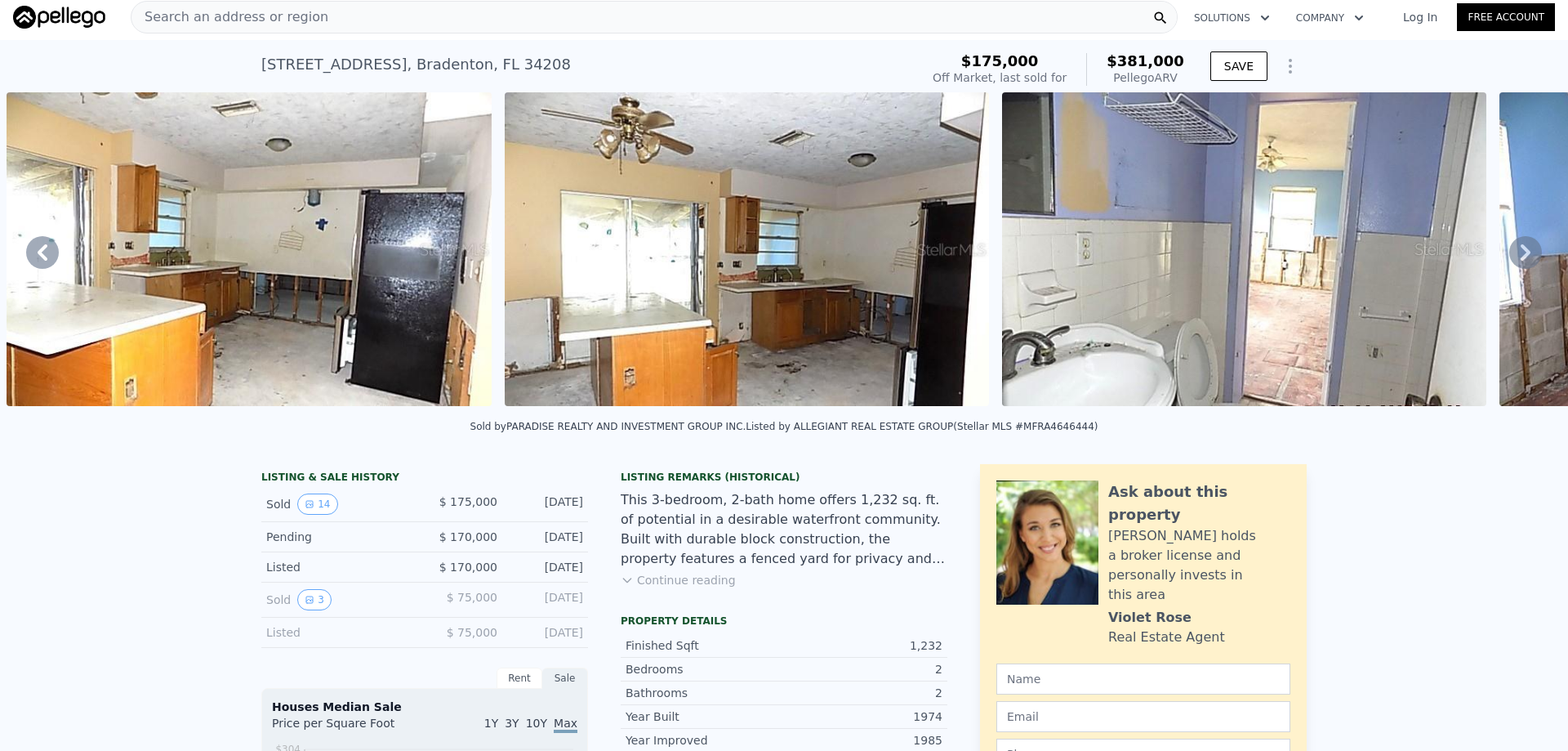
scroll to position [0, 0]
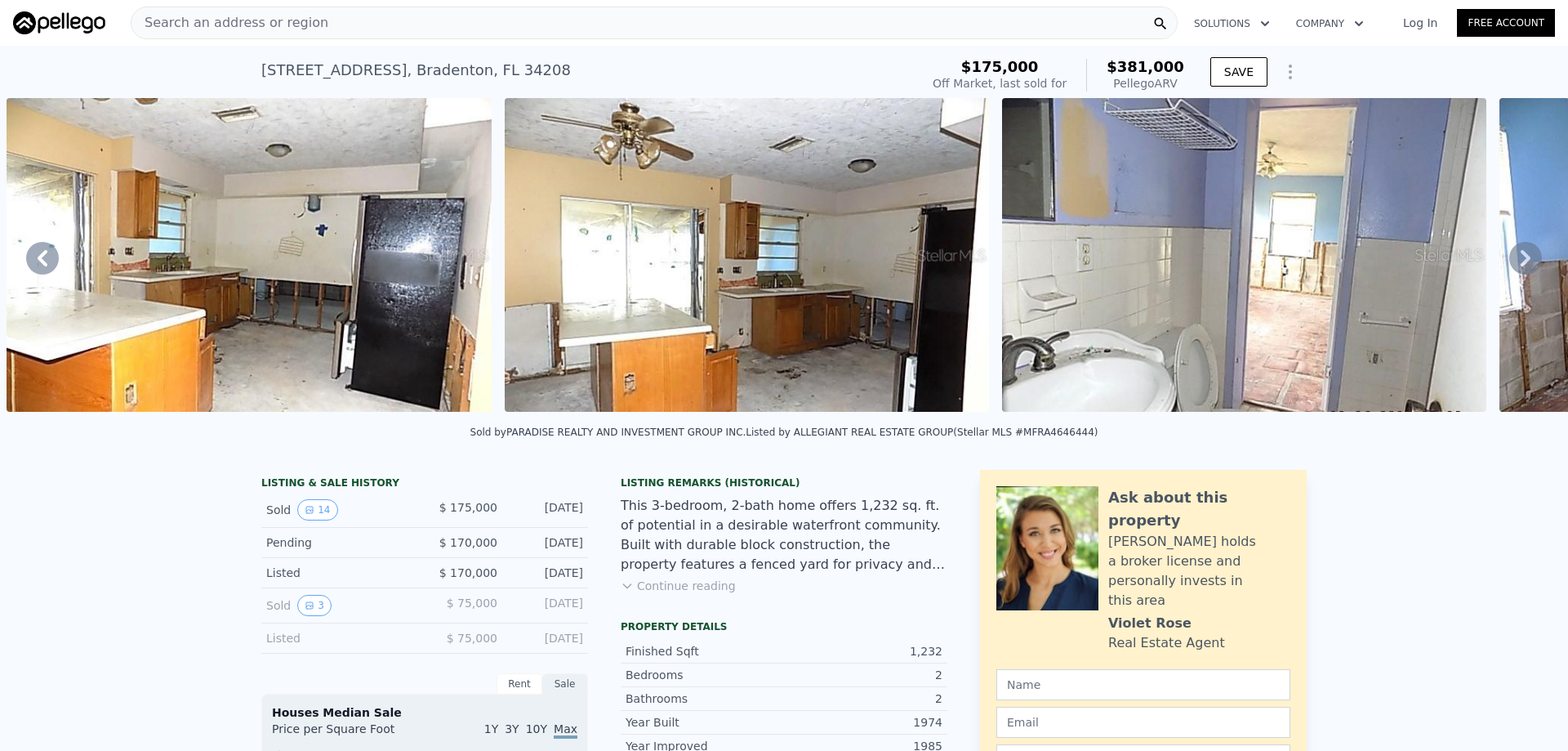
click at [1509, 258] on icon at bounding box center [1525, 258] width 32 height 32
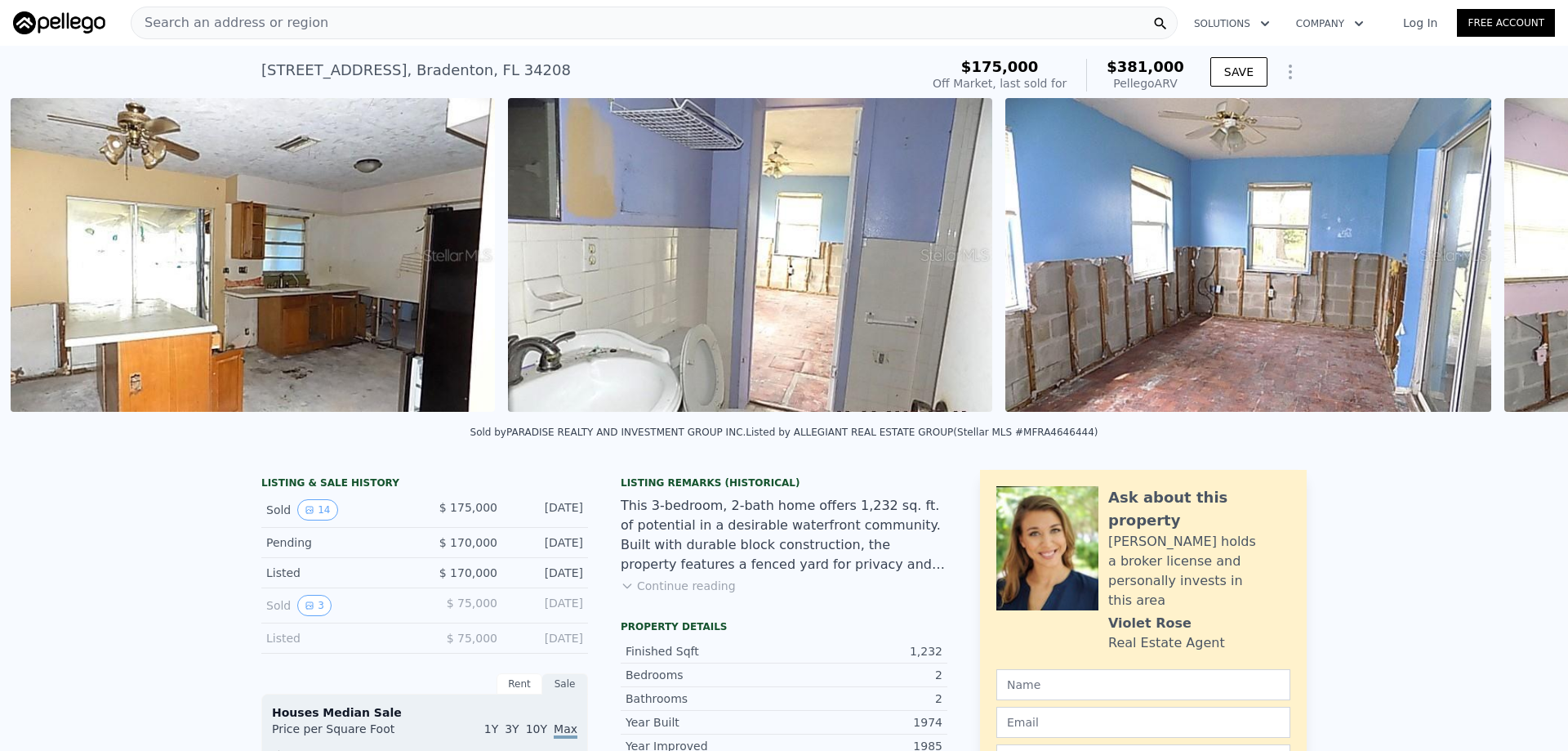
scroll to position [0, 2741]
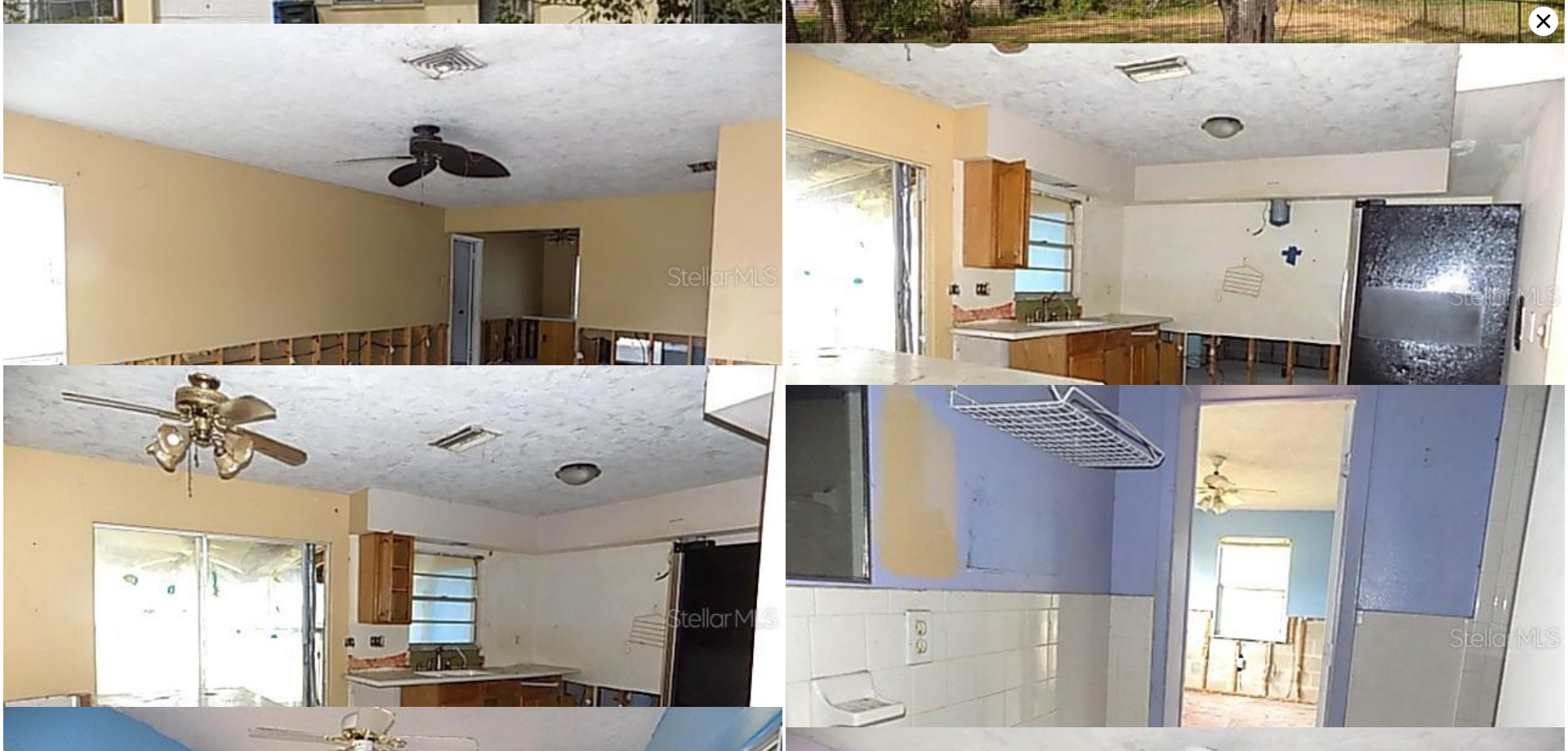
scroll to position [0, 0]
